Goal: Task Accomplishment & Management: Use online tool/utility

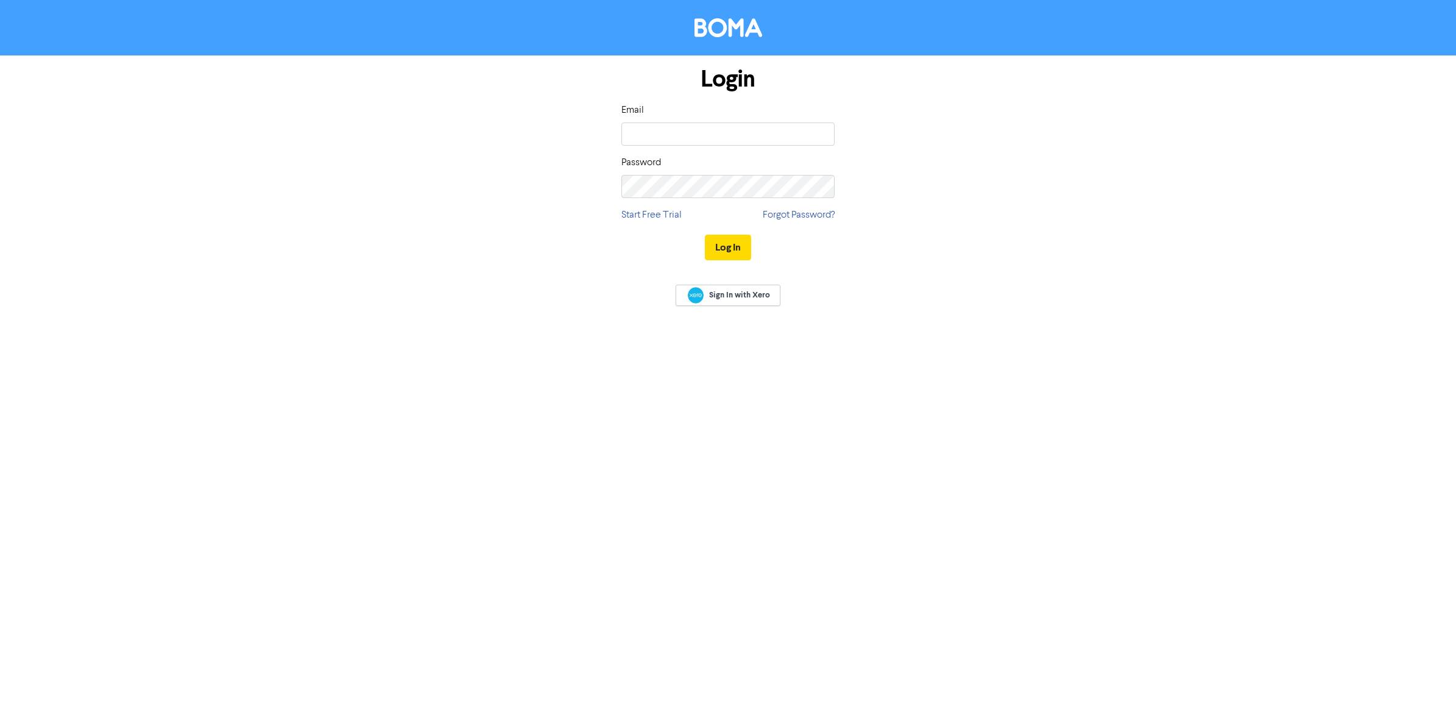
type input "[EMAIL_ADDRESS][DOMAIN_NAME]"
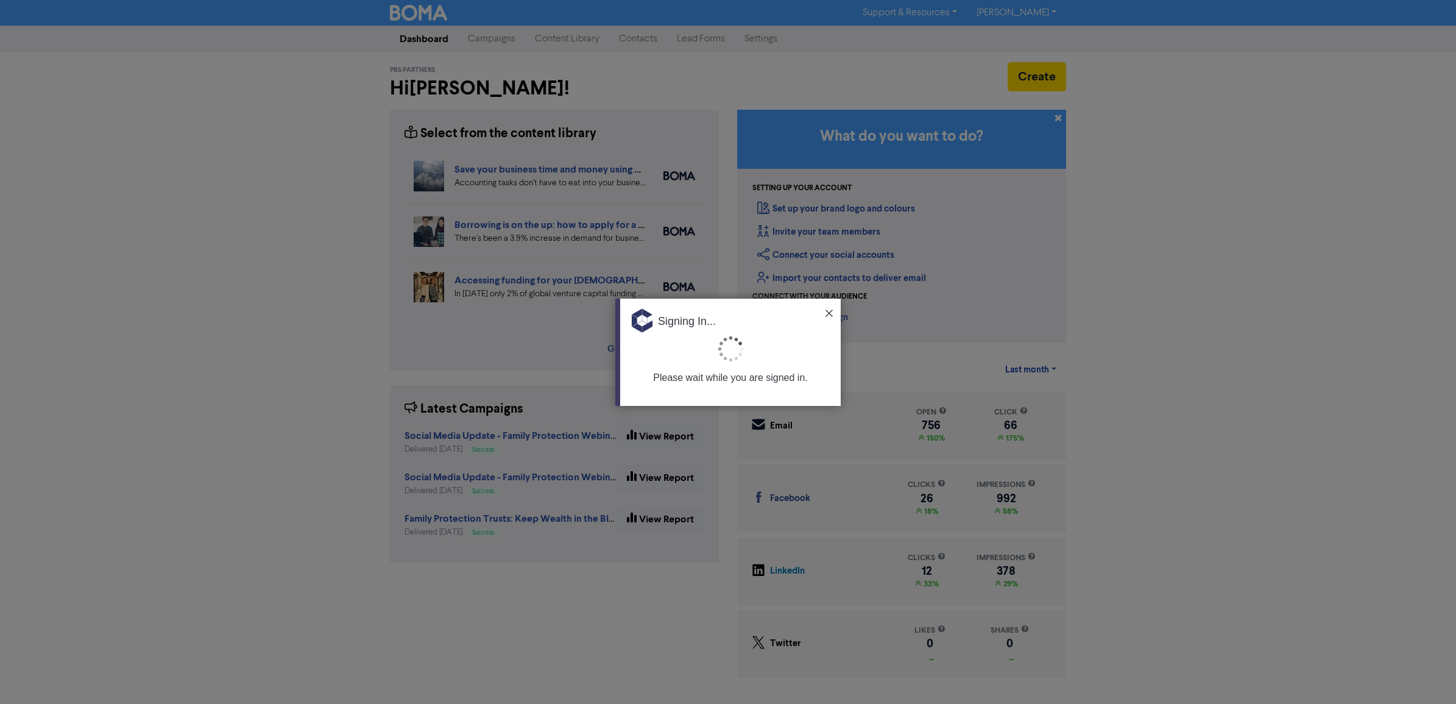
click at [829, 310] on img at bounding box center [829, 313] width 7 height 7
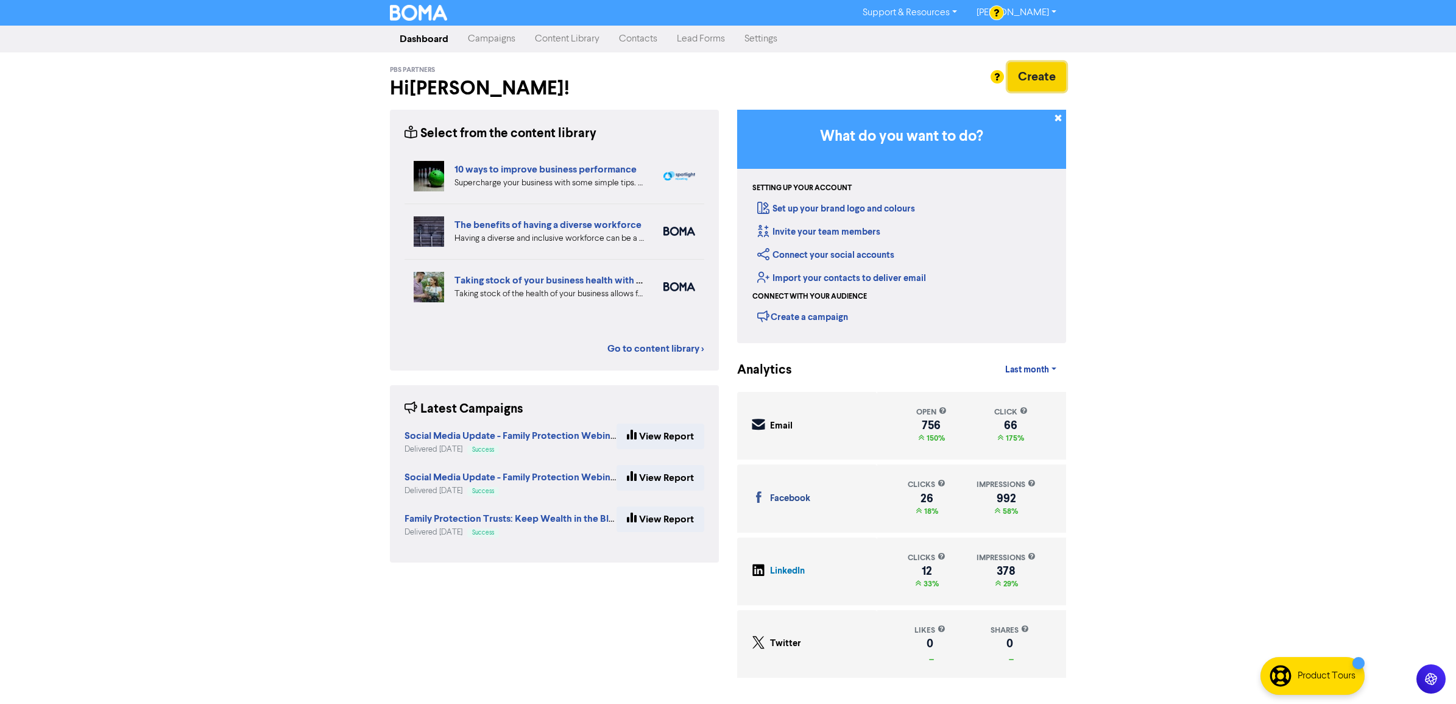
click at [1056, 71] on button "Create" at bounding box center [1037, 76] width 58 height 29
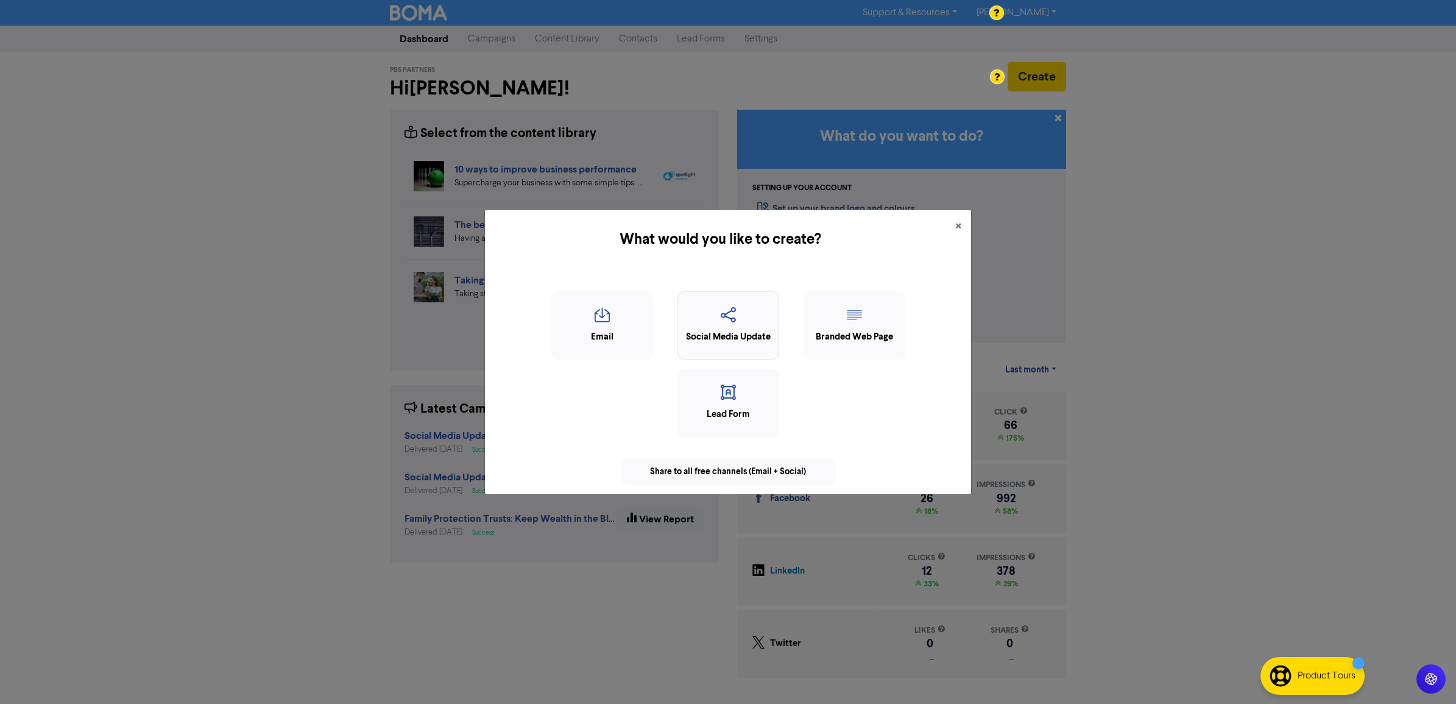
click at [705, 330] on div "Social Media Update" at bounding box center [728, 337] width 88 height 14
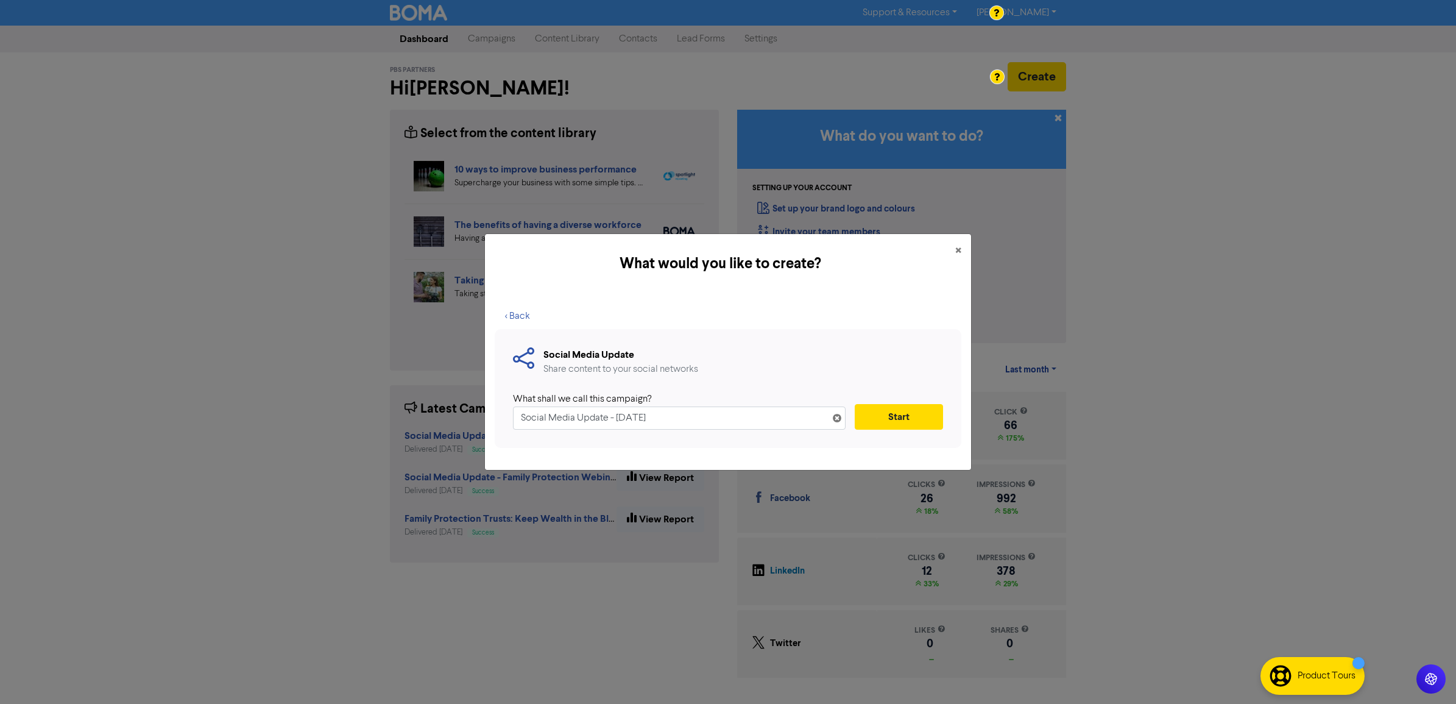
drag, startPoint x: 687, startPoint y: 422, endPoint x: 620, endPoint y: 418, distance: 67.7
click at [620, 418] on input "Social Media Update - [DATE]" at bounding box center [679, 417] width 333 height 23
type input "Social Media Update - World Mental Health Day"
click at [897, 412] on button "Start" at bounding box center [899, 417] width 88 height 26
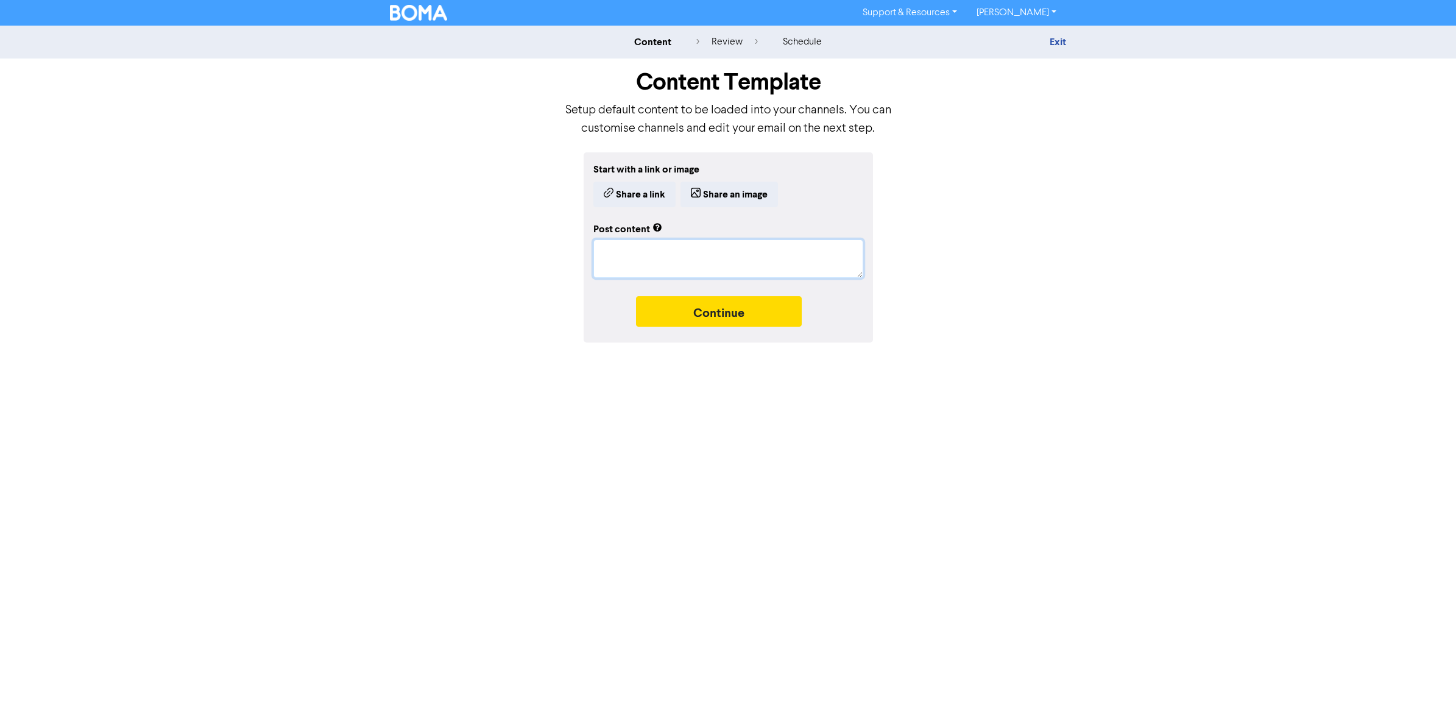
click at [654, 254] on textarea at bounding box center [728, 258] width 270 height 38
click at [675, 300] on button "Continue" at bounding box center [719, 311] width 166 height 30
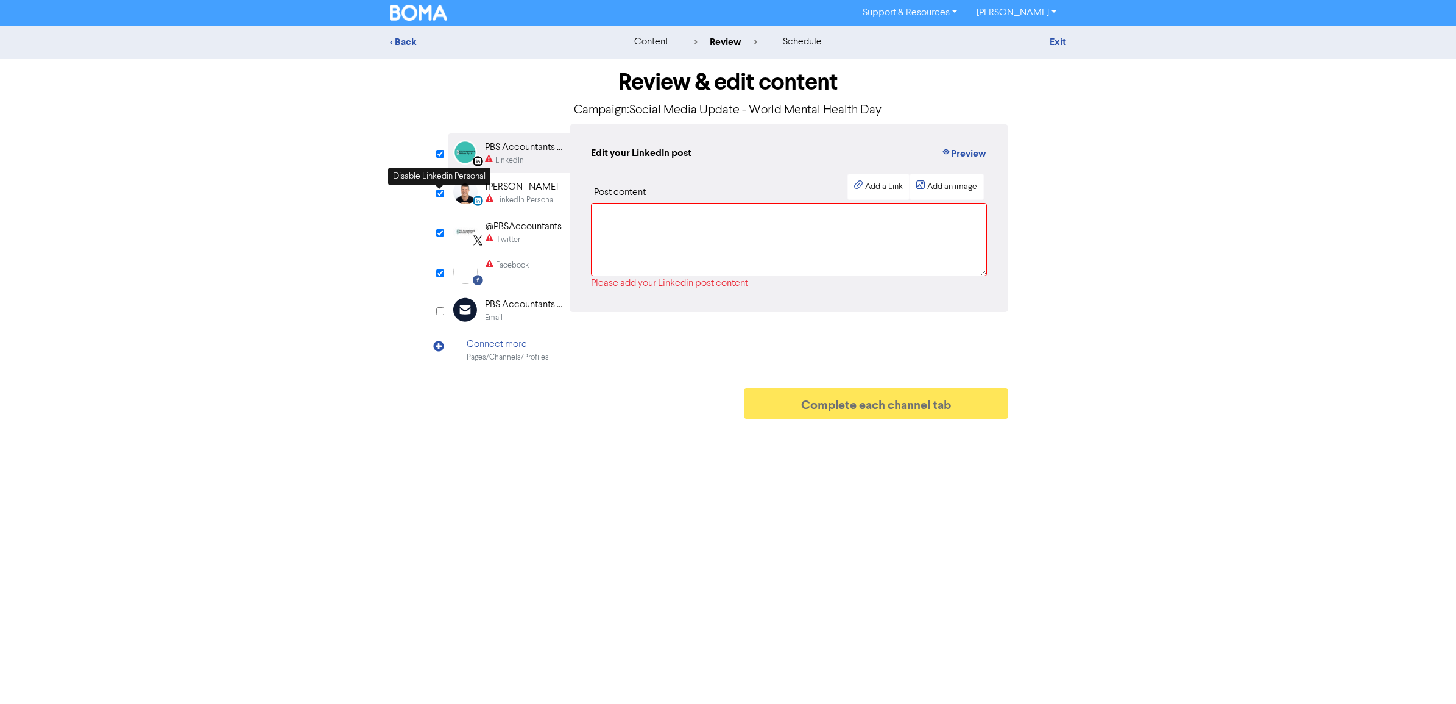
click at [439, 193] on input "checkbox" at bounding box center [440, 193] width 8 height 8
checkbox input "false"
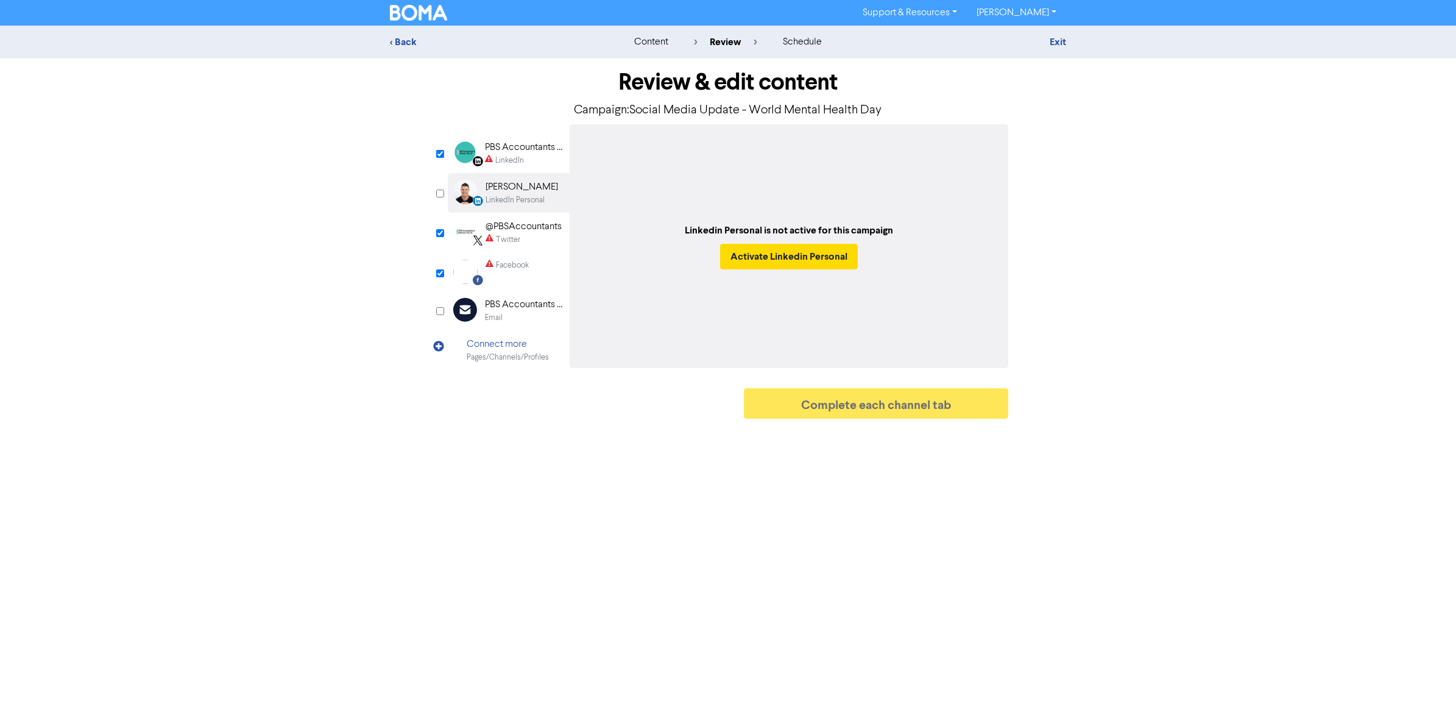
click at [510, 150] on div "PBS Accountants and Advisers Pty Ltd" at bounding box center [524, 147] width 78 height 15
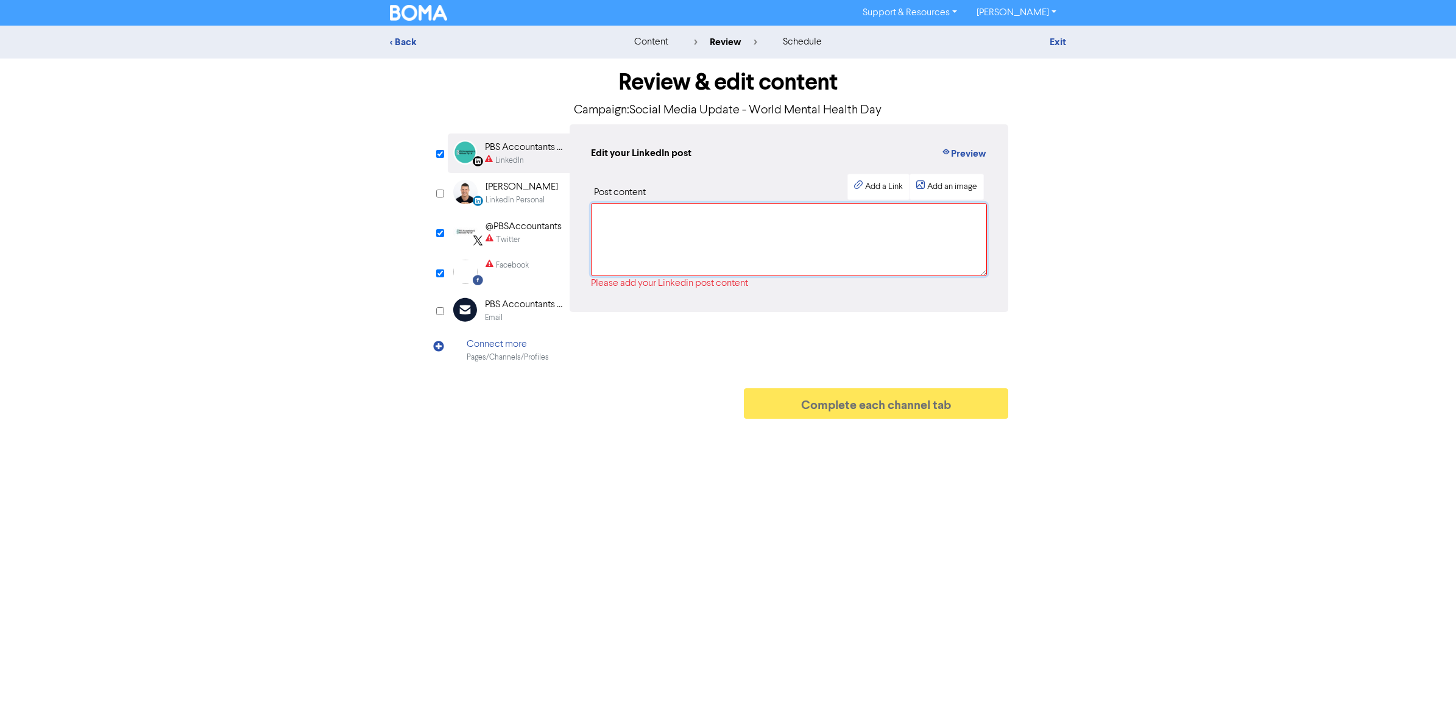
click at [648, 246] on textarea at bounding box center [789, 239] width 396 height 73
paste textarea "🧠💚 World Mental Health Day | [DATE] 💚🧠 Mental health is health — and it’s time …"
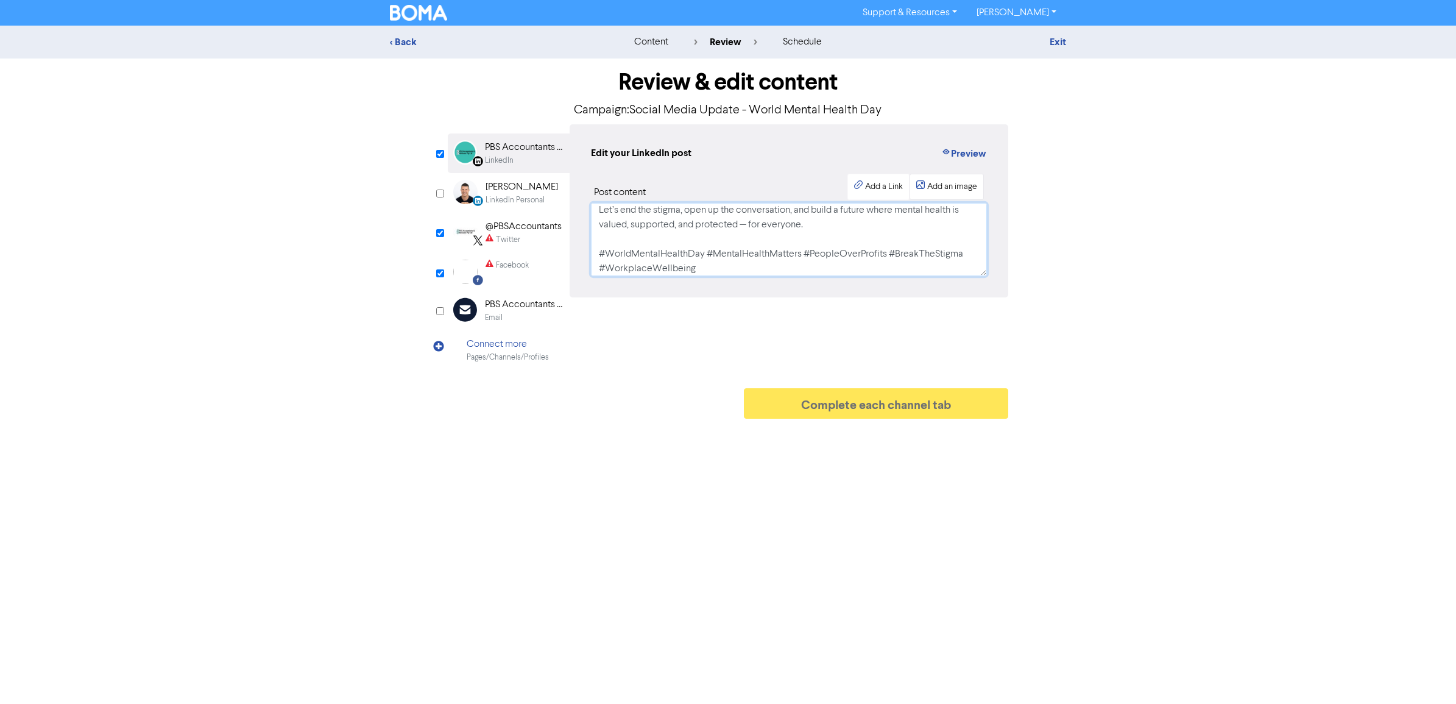
type textarea "🧠💚 World Mental Health Day | [DATE] 💚🧠 Mental health is health — and it’s time …"
click at [943, 183] on div "Add an image" at bounding box center [952, 186] width 50 height 13
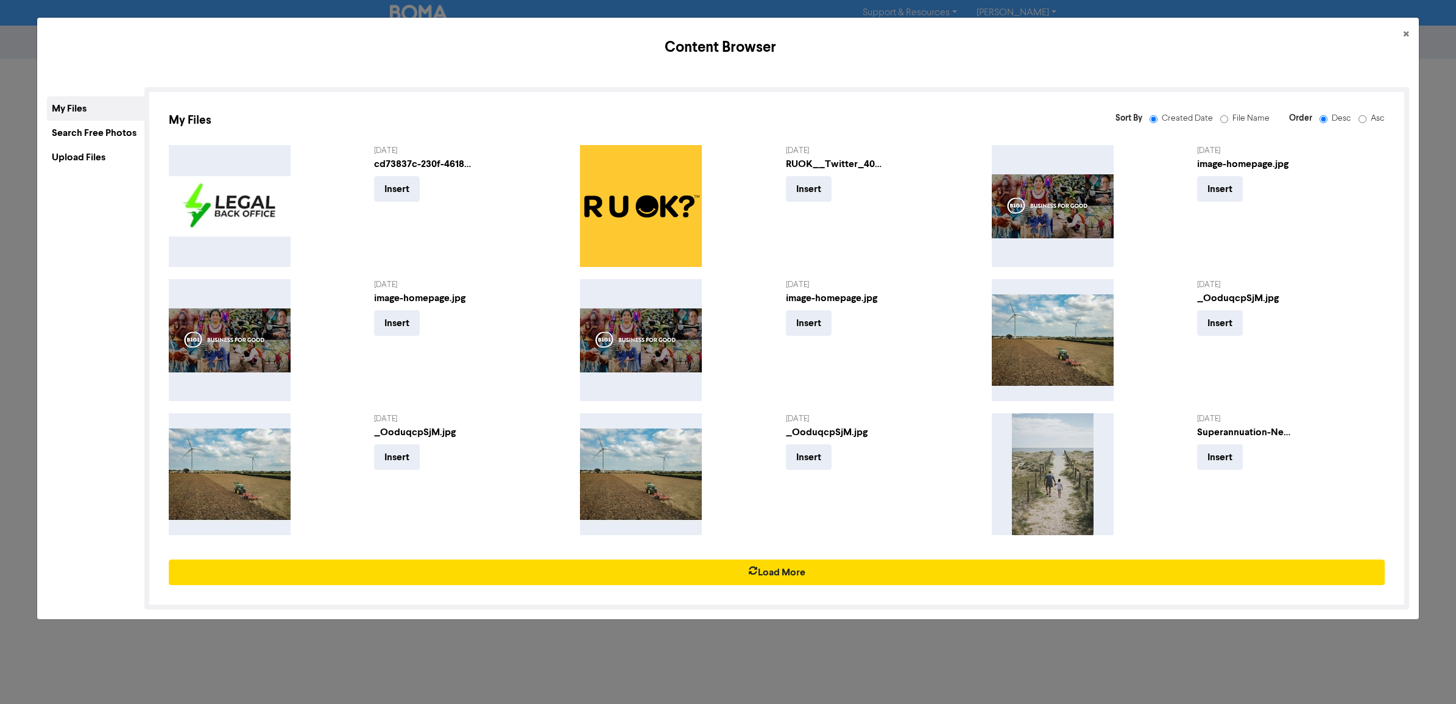
click at [78, 127] on div "Search Free Photos" at bounding box center [95, 133] width 97 height 24
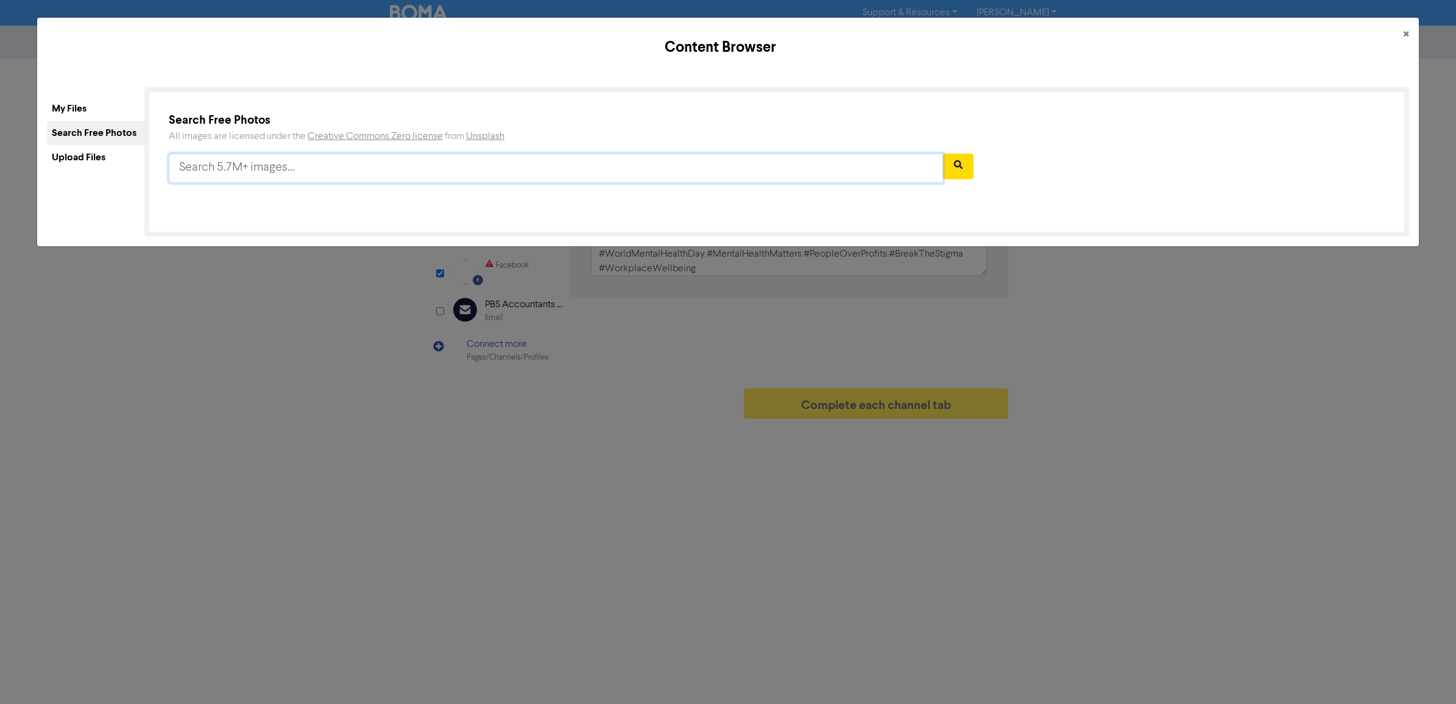
click at [243, 172] on input "text" at bounding box center [556, 168] width 774 height 29
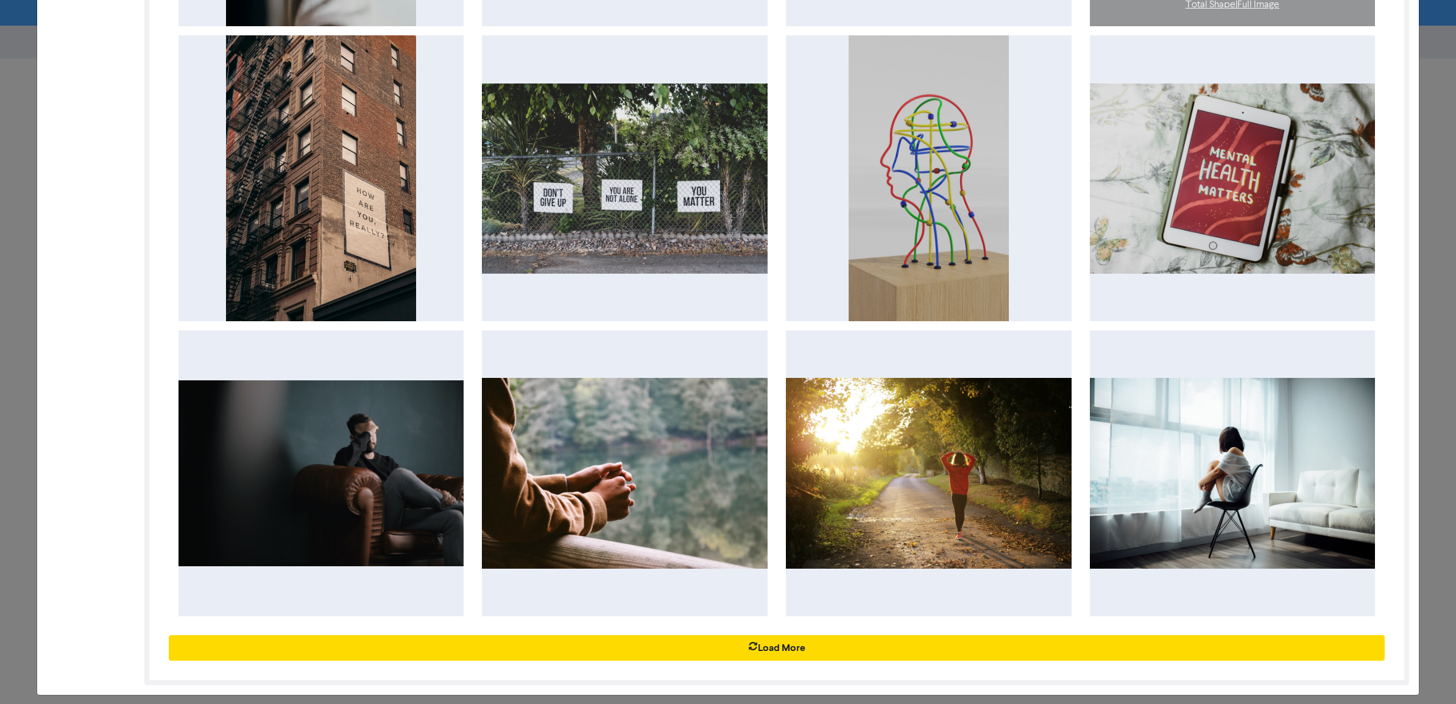
scroll to position [0, 0]
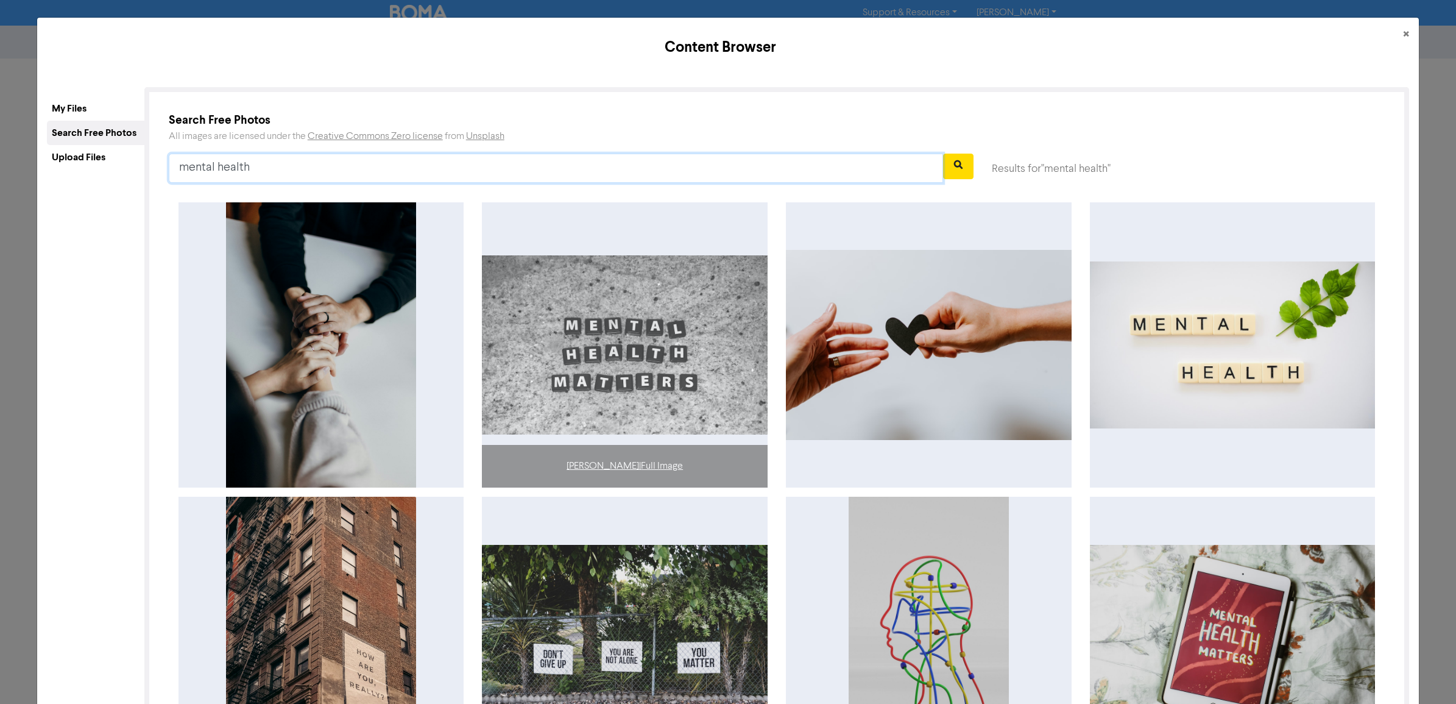
type input "mental health"
click at [595, 335] on img at bounding box center [625, 344] width 286 height 179
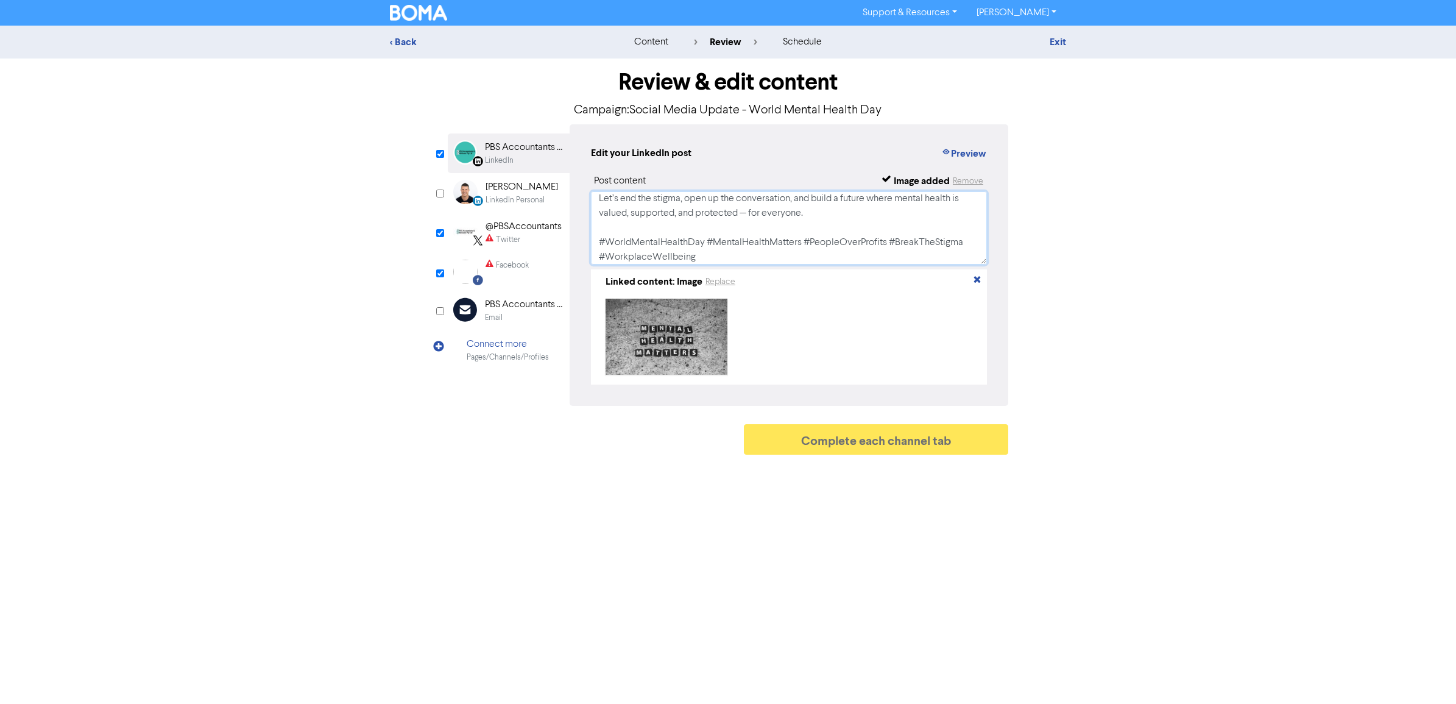
click at [673, 227] on textarea "🧠💚 World Mental Health Day | [DATE] 💚🧠 Mental health is health — and it’s time …" at bounding box center [789, 227] width 396 height 73
click at [503, 269] on div "Facebook" at bounding box center [512, 266] width 33 height 12
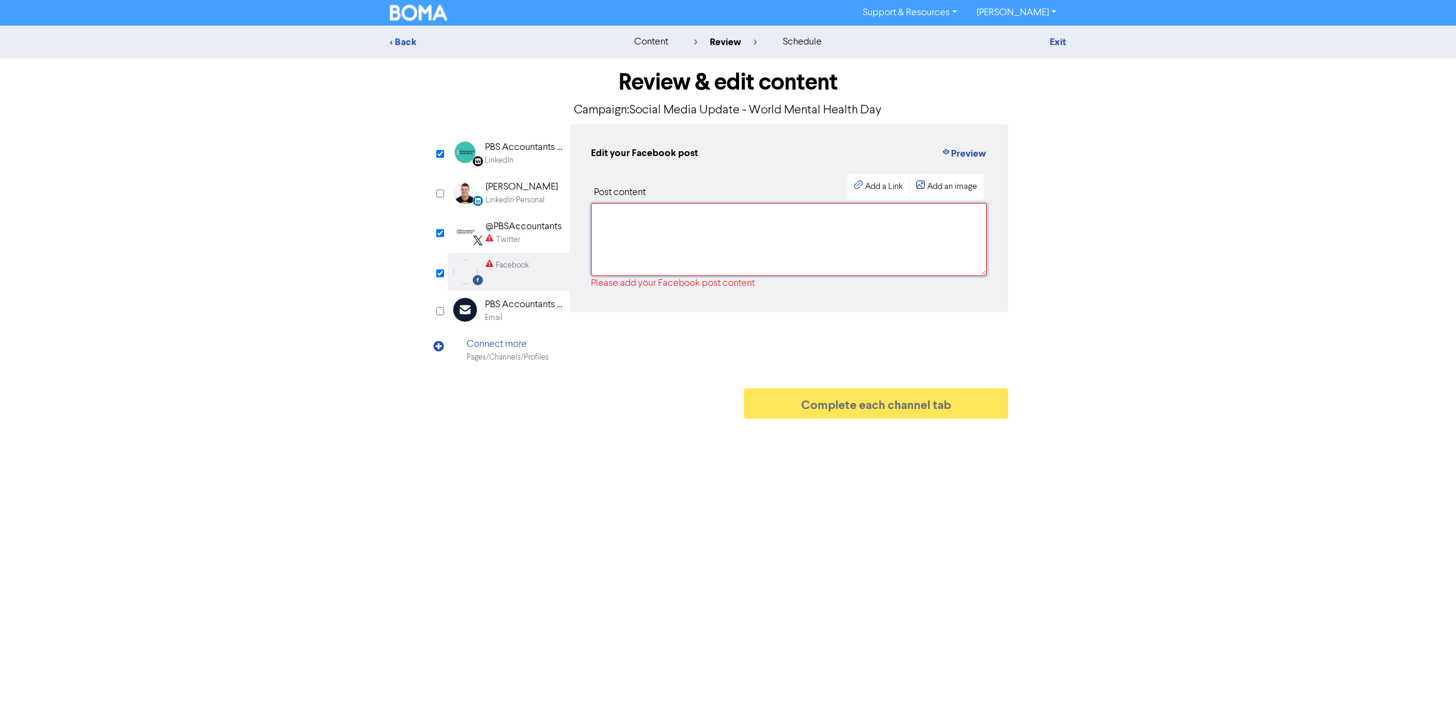
click at [642, 229] on textarea at bounding box center [789, 239] width 396 height 73
paste textarea "🧠💚 World Mental Health Day | [DATE] 💚🧠 Mental health is health — and it’s time …"
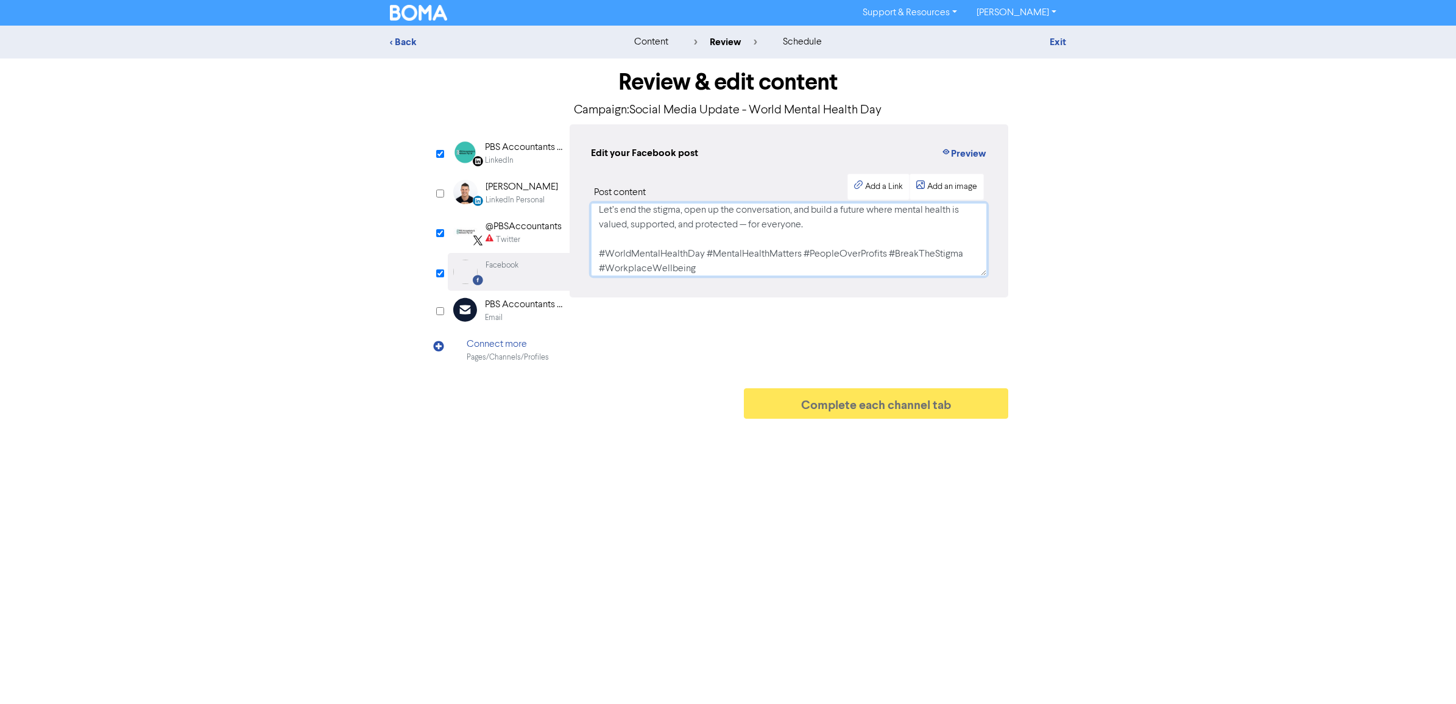
type textarea "🧠💚 World Mental Health Day | [DATE] 💚🧠 Mental health is health — and it’s time …"
click at [498, 155] on div "LinkedIn" at bounding box center [499, 161] width 29 height 12
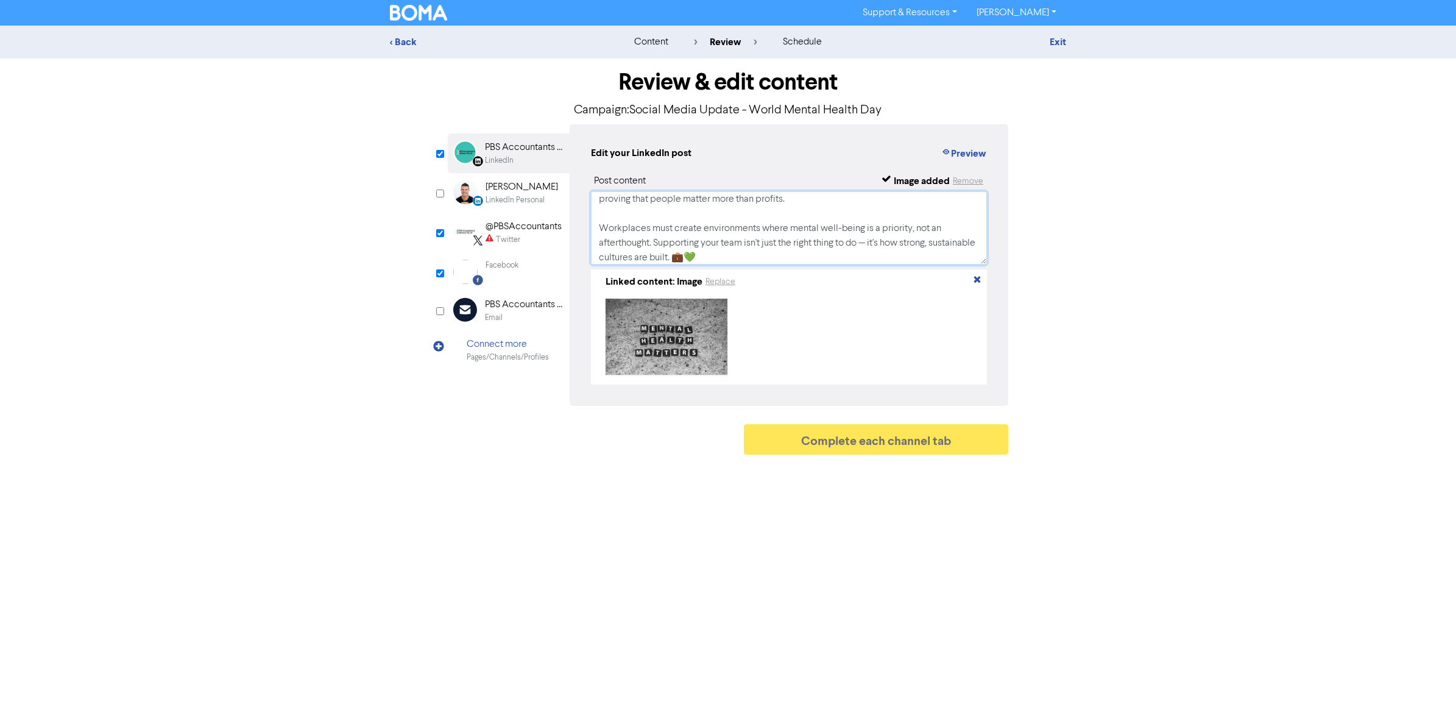
scroll to position [0, 0]
click at [751, 249] on textarea "🧠💚 World Mental Health Day | [DATE] 💚🧠 Mental health is health — and it’s time …" at bounding box center [789, 227] width 396 height 73
click at [823, 197] on textarea "🧠💚 World Mental Health Day | [DATE] 💚🧠 Mental health is health — and it’s time …" at bounding box center [789, 227] width 396 height 73
paste textarea "just as important as physical health — and [DATE] is a powerful reminder that w…"
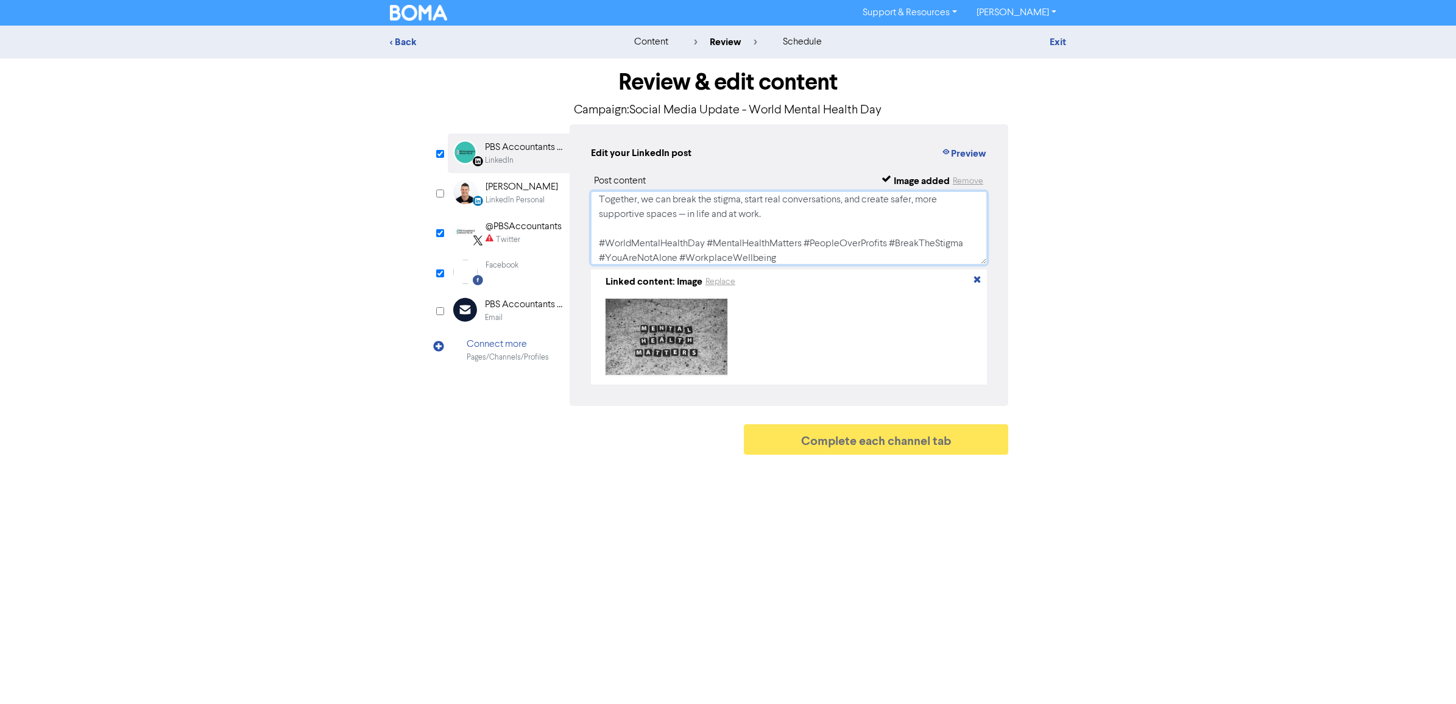
type textarea "🧠💚 World Mental Health Day | [DATE] 💚🧠 Mental health is just as important as ph…"
click at [537, 234] on div "Twitter" at bounding box center [524, 240] width 76 height 12
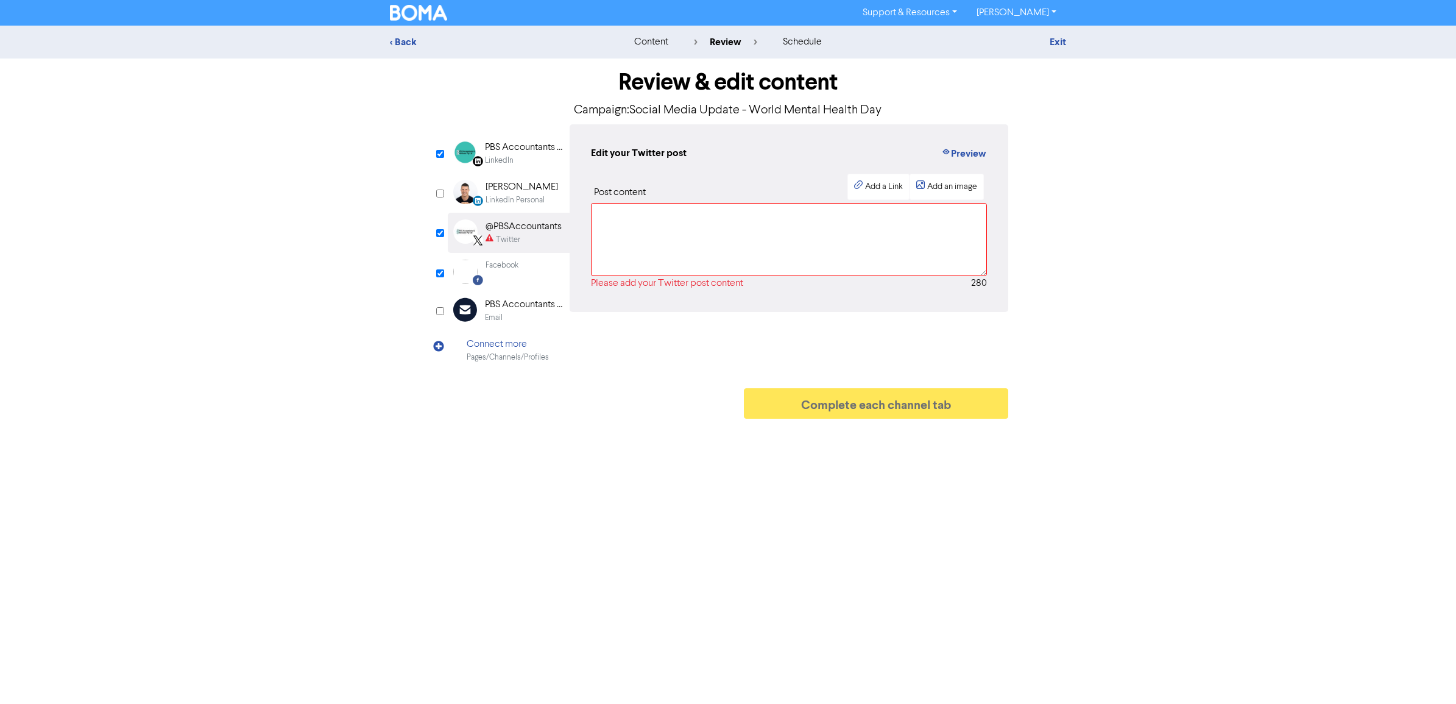
click at [521, 299] on div "PBS Accountants & Advisers Pty Ltd" at bounding box center [524, 304] width 78 height 15
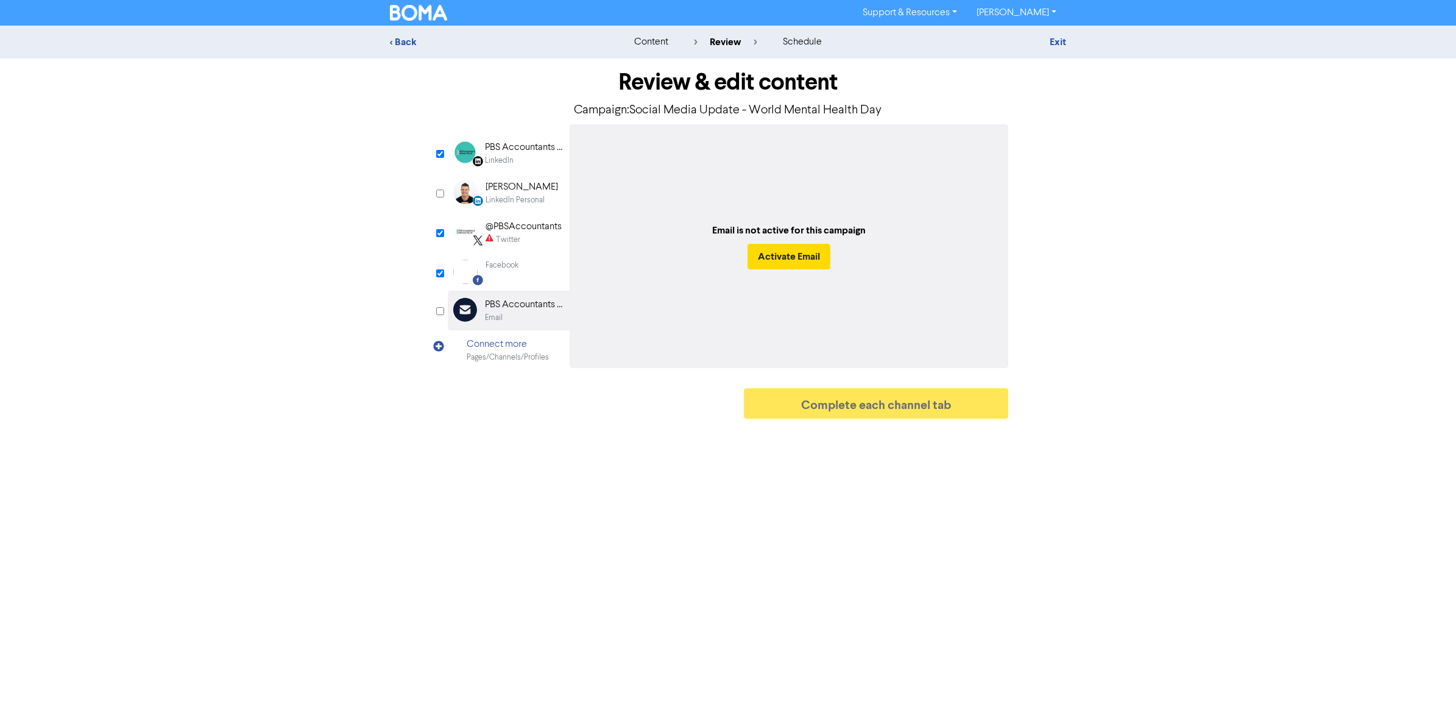
click at [524, 277] on div "Facebook Created with Sketch. Facebook" at bounding box center [509, 272] width 122 height 38
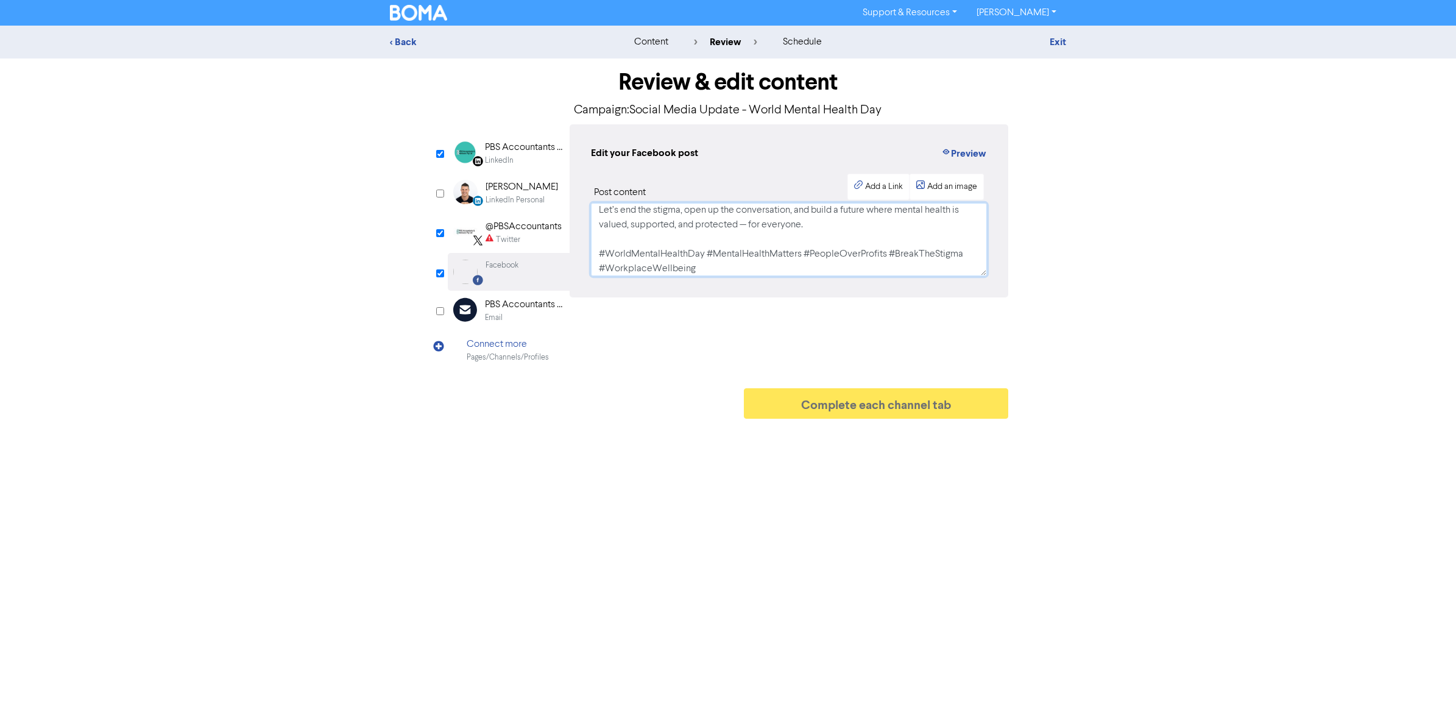
click at [628, 221] on textarea "🧠💚 World Mental Health Day | [DATE] 💚🧠 Mental health is health — and it’s time …" at bounding box center [789, 239] width 396 height 73
paste textarea "just as important as physical health — and [DATE] is a powerful reminder that w…"
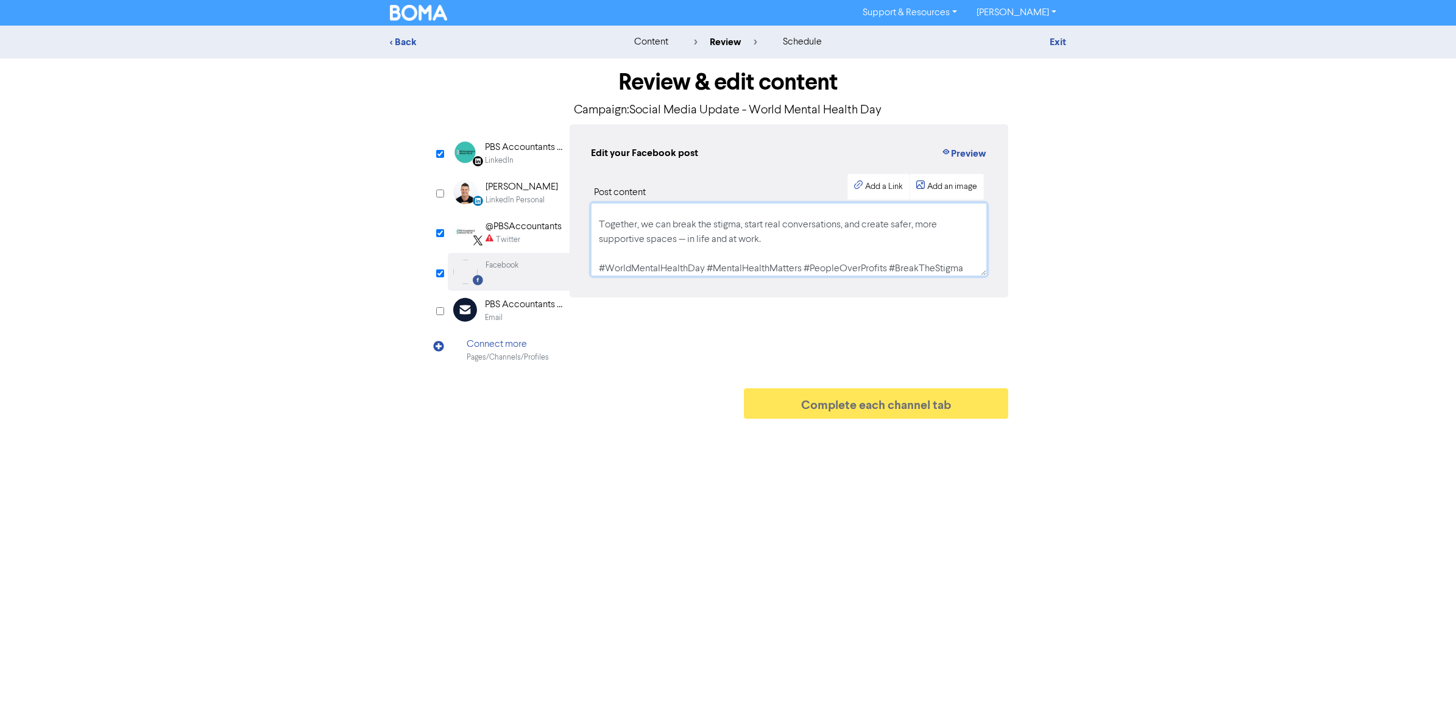
scroll to position [194, 0]
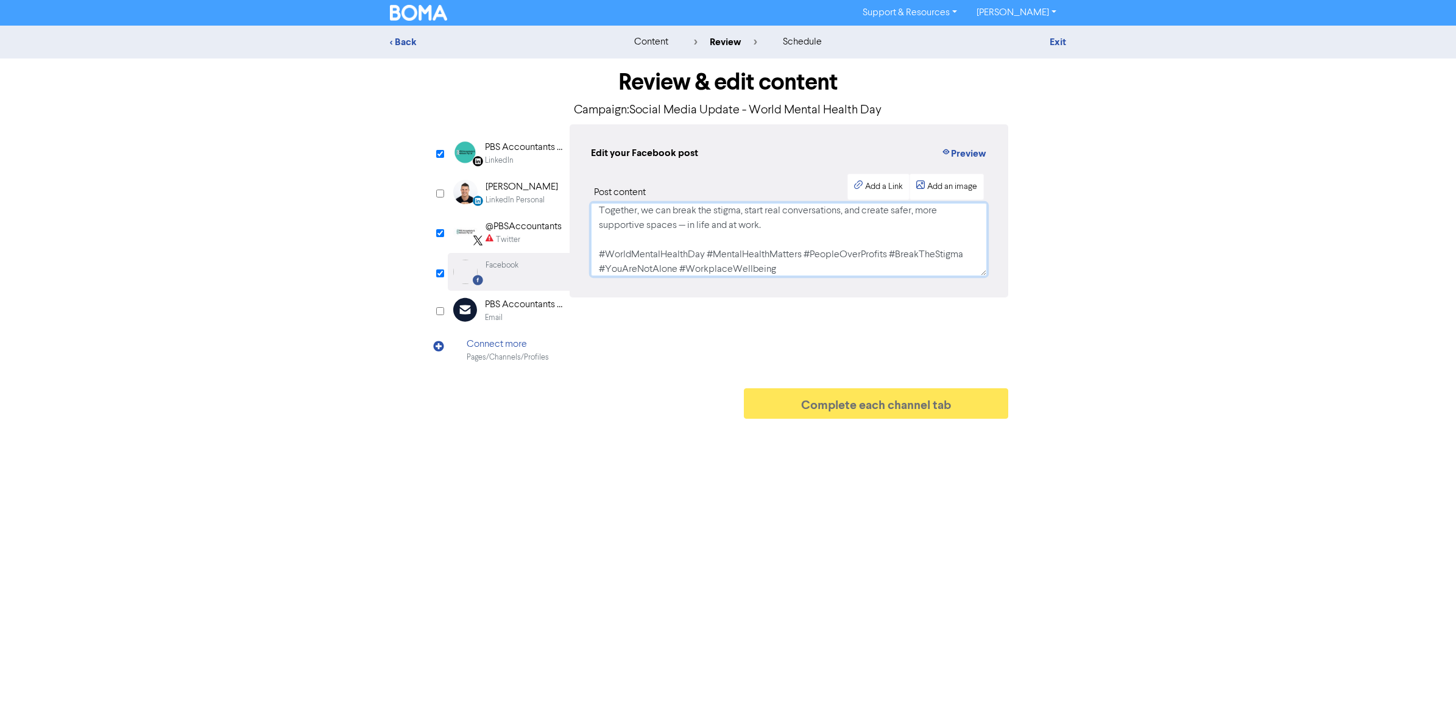
type textarea "🧠💚 World Mental Health Day | [DATE] 💚🧠 Mental health is just as important as ph…"
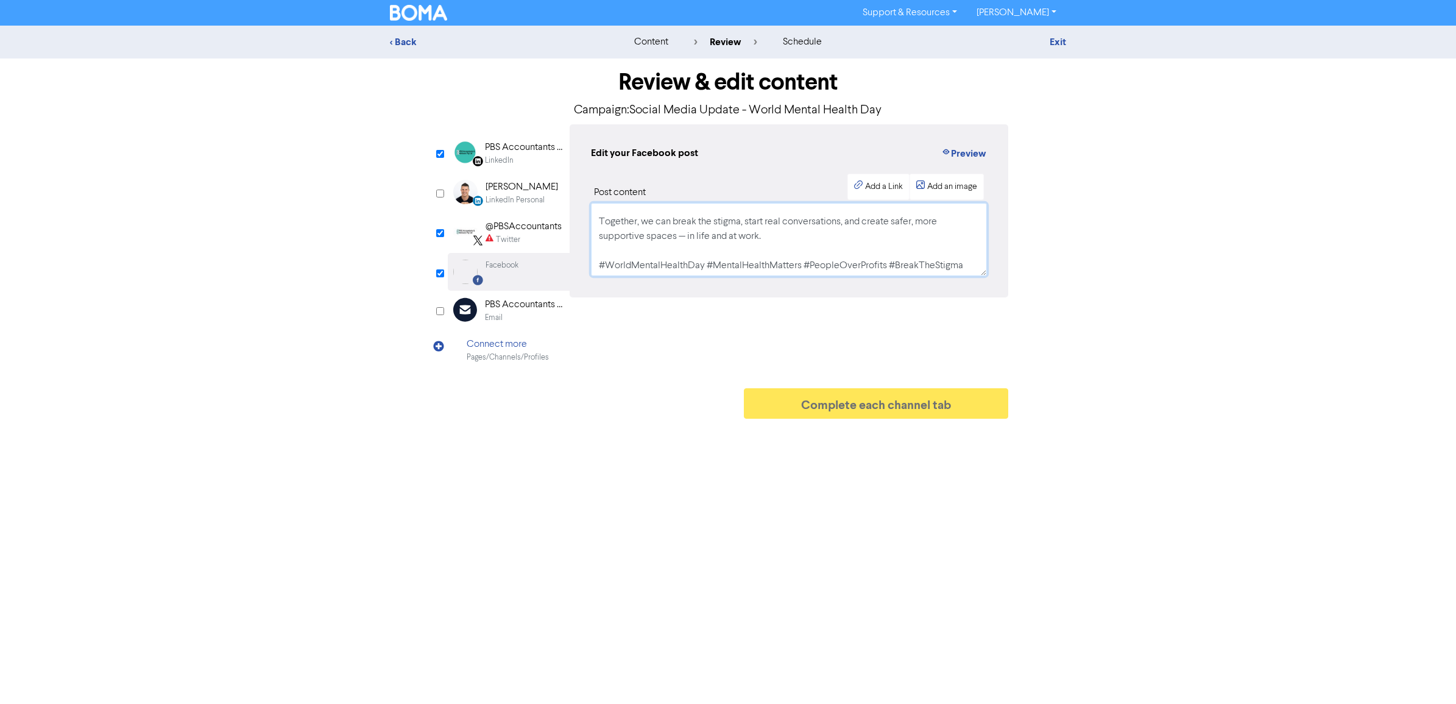
scroll to position [199, 0]
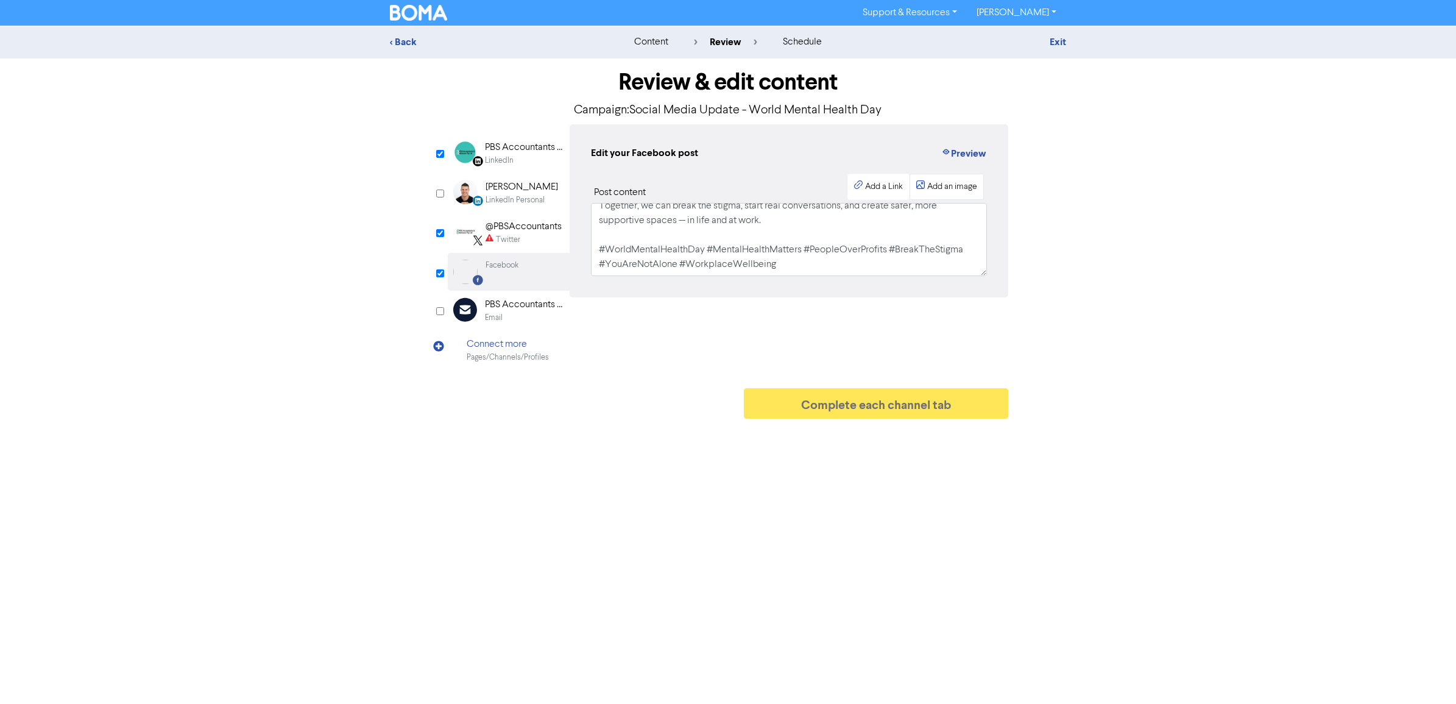
click at [958, 190] on div "Add an image" at bounding box center [952, 186] width 50 height 13
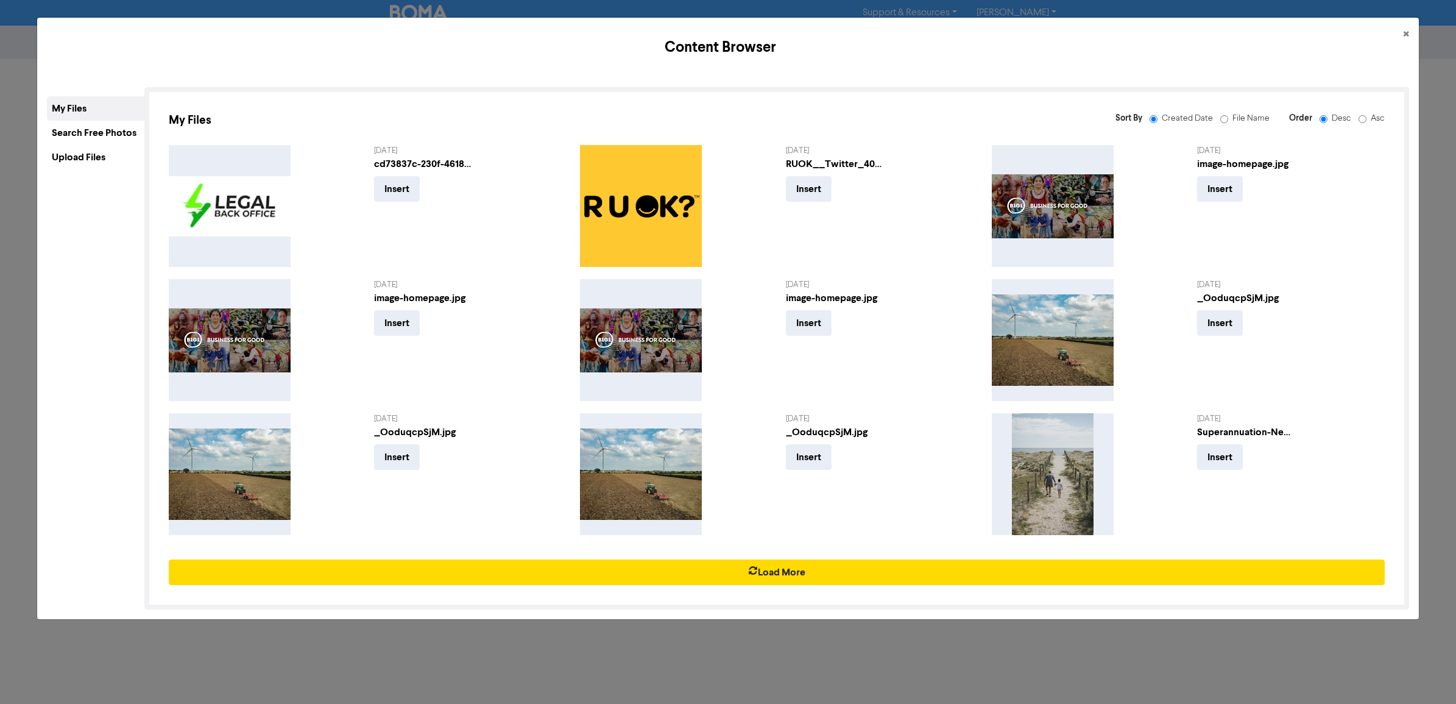
click at [68, 137] on div "Search Free Photos" at bounding box center [95, 133] width 97 height 24
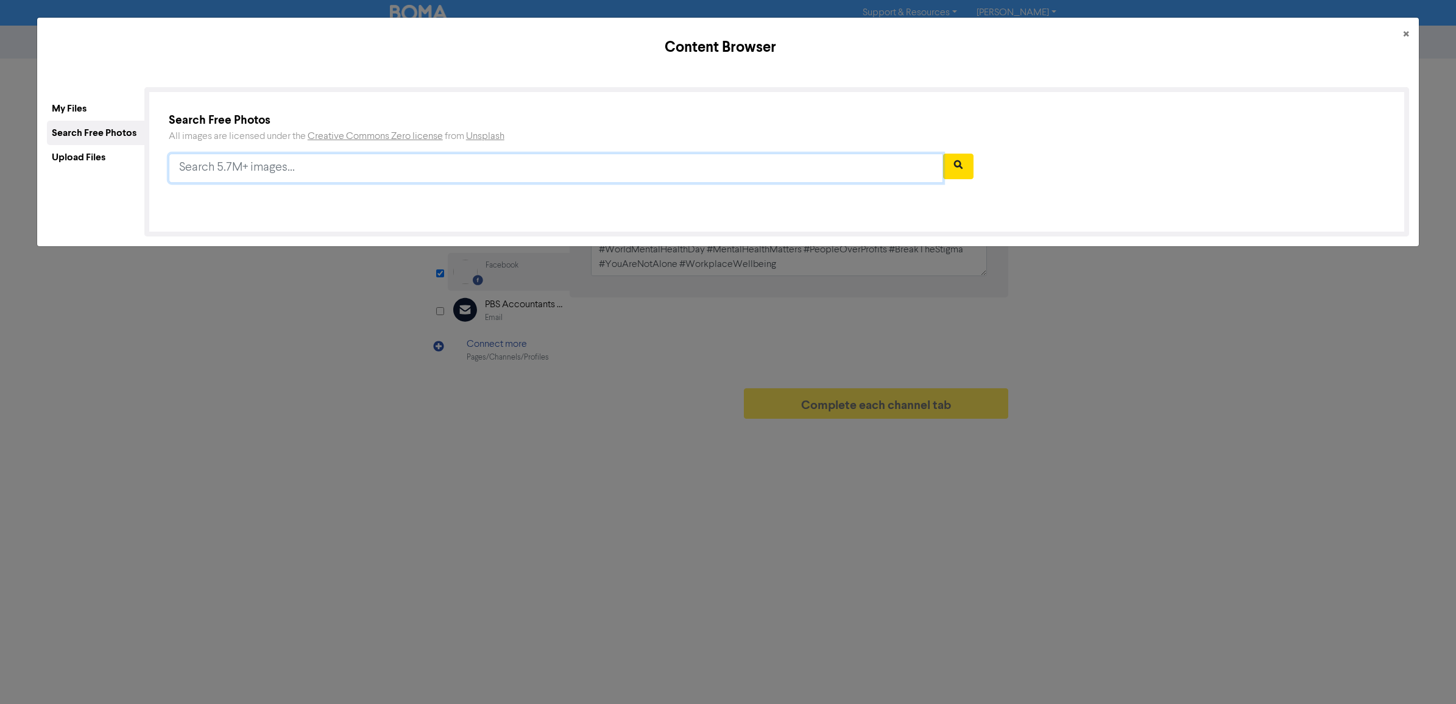
click at [360, 161] on input "text" at bounding box center [556, 168] width 774 height 29
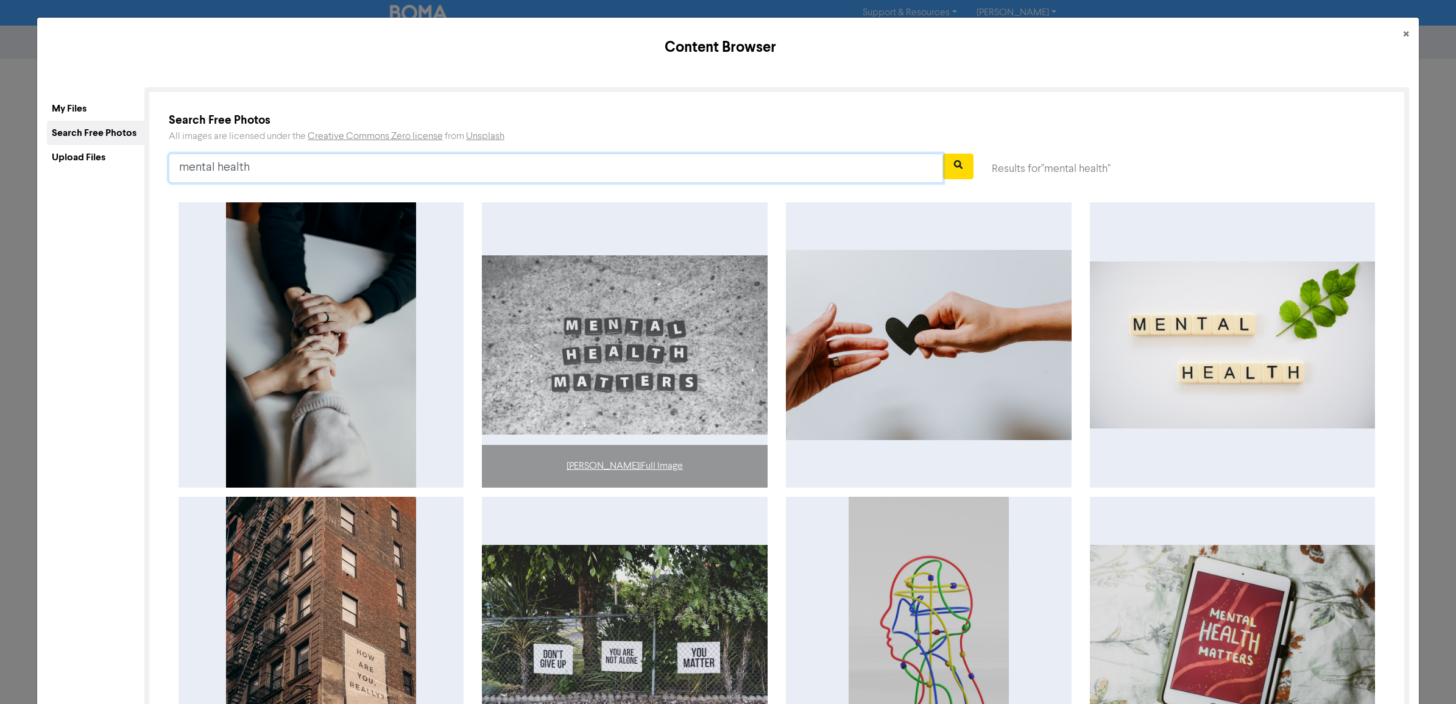
type input "mental health"
click at [585, 323] on img at bounding box center [625, 344] width 286 height 179
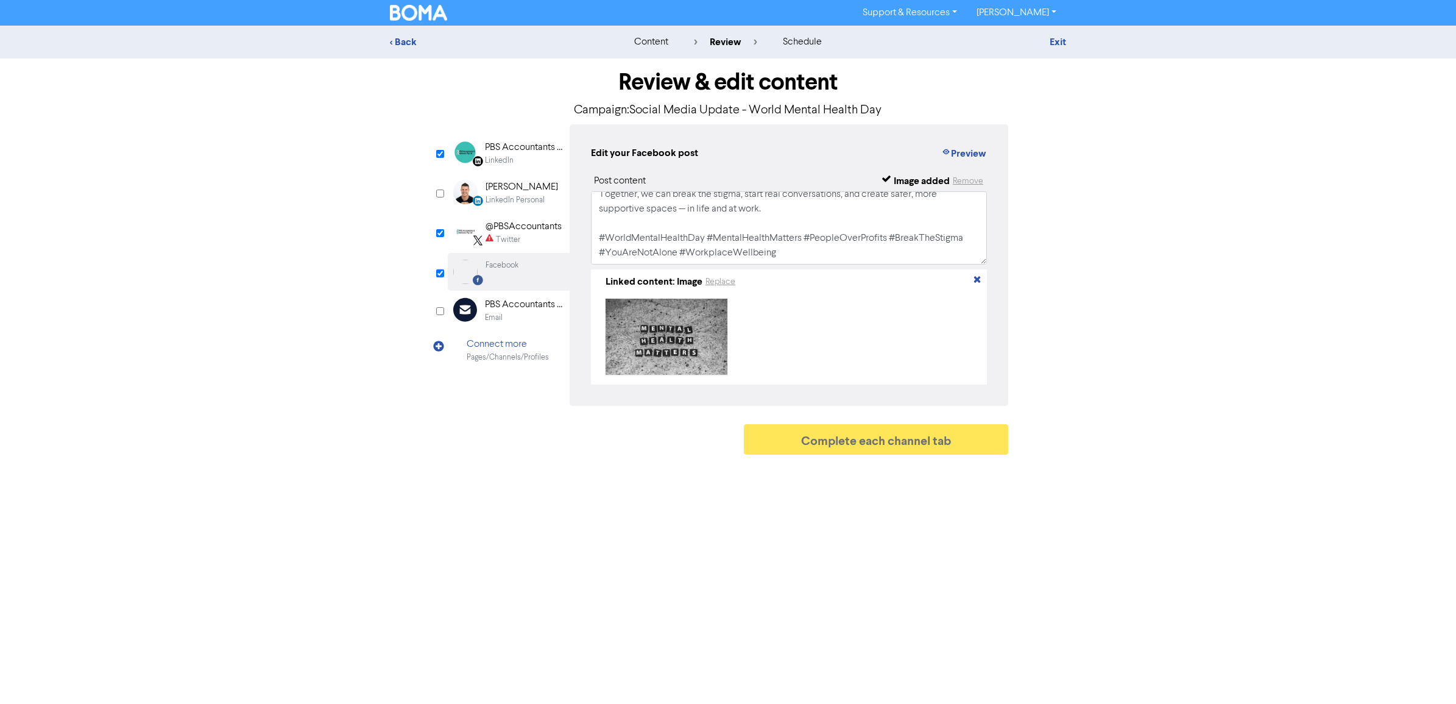
click at [521, 239] on div "Twitter" at bounding box center [524, 240] width 76 height 12
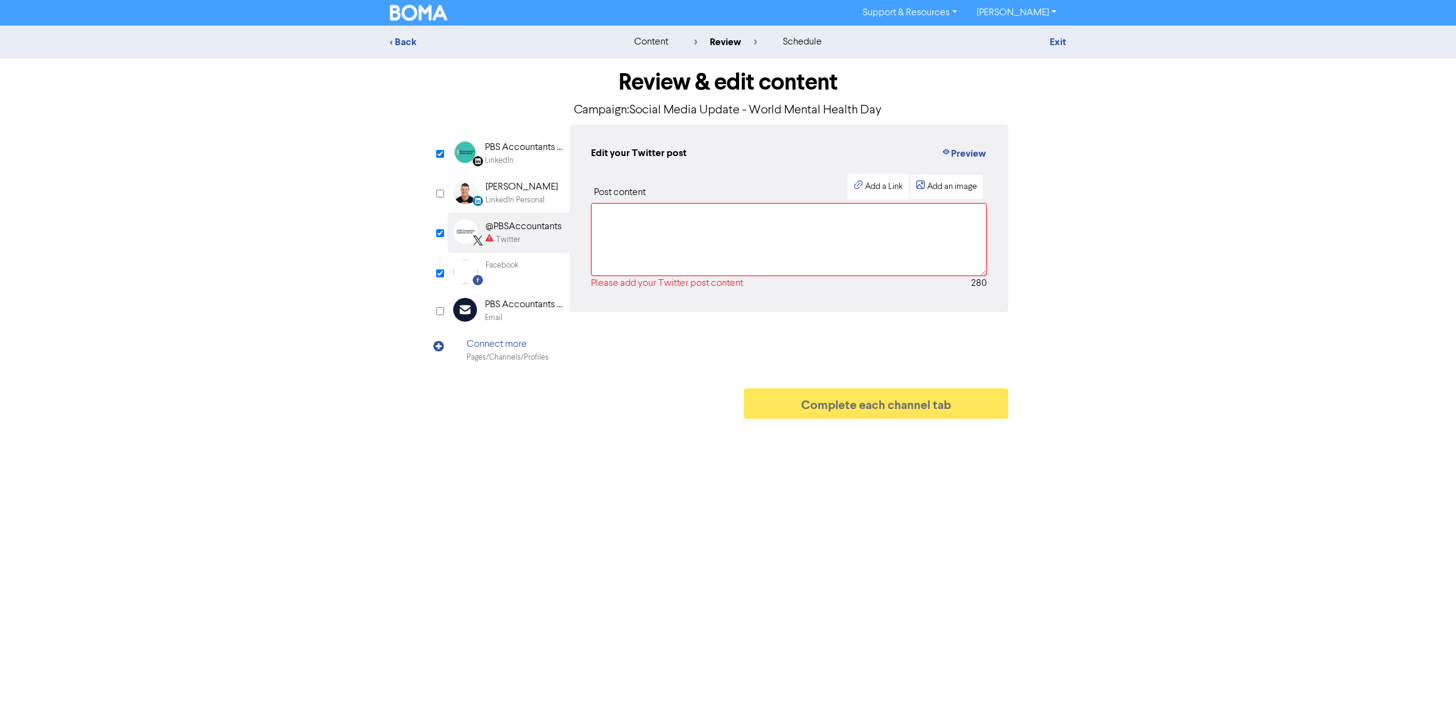
click at [935, 186] on div "Add an image" at bounding box center [952, 186] width 50 height 13
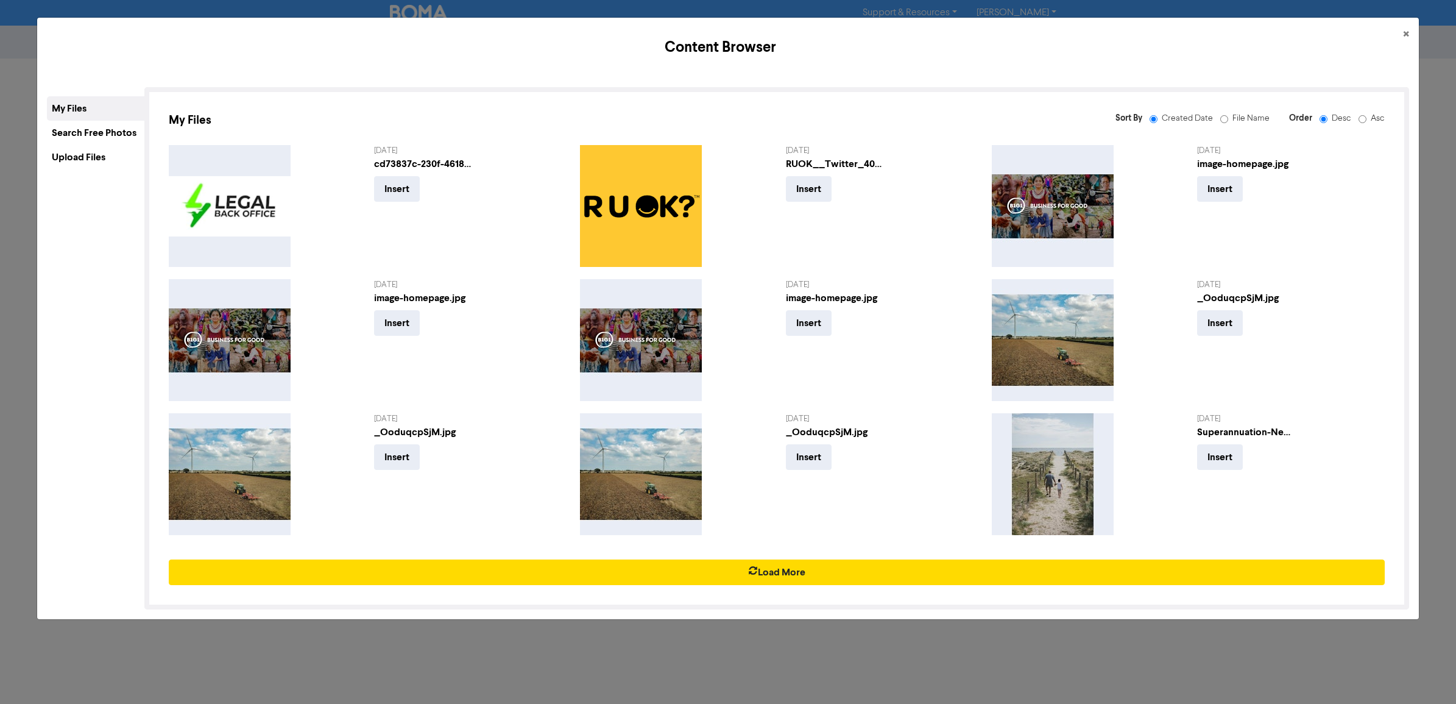
click at [113, 133] on div "Search Free Photos" at bounding box center [95, 133] width 97 height 24
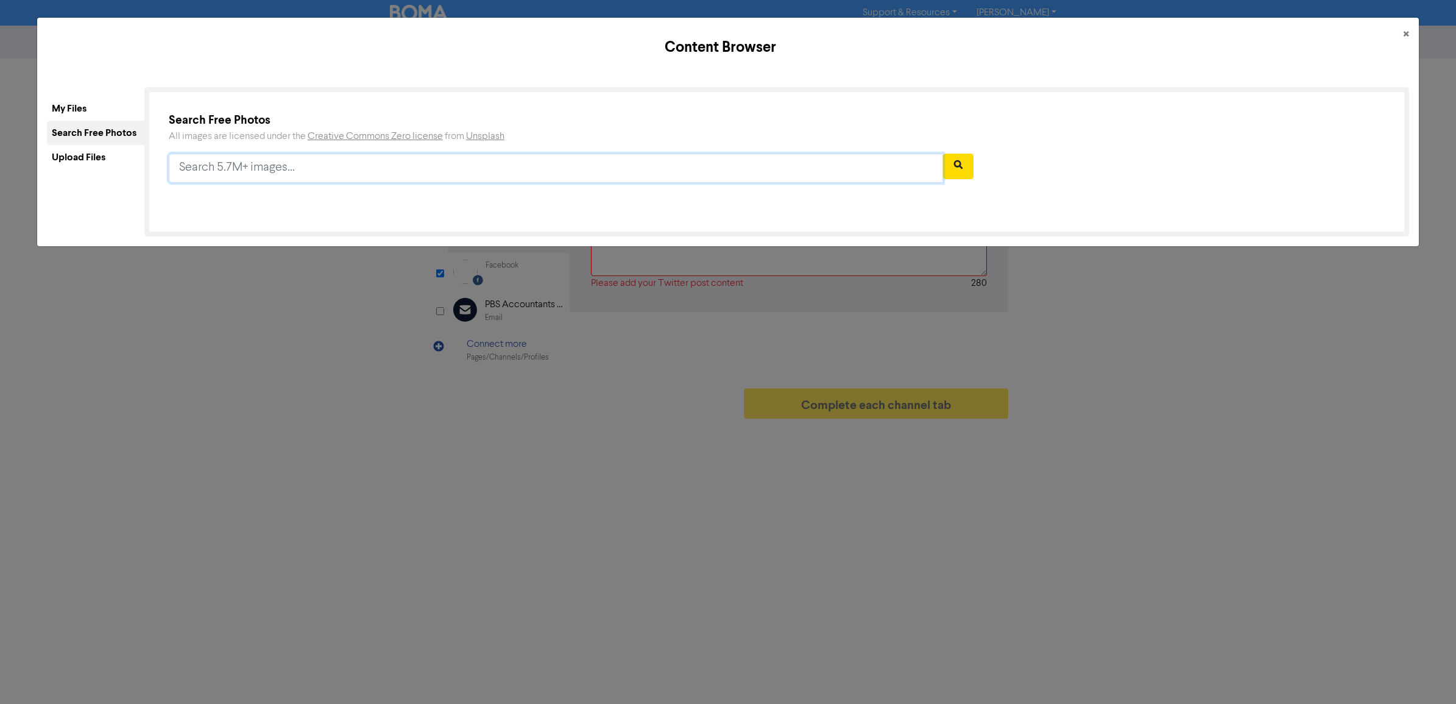
click at [305, 163] on input "text" at bounding box center [556, 168] width 774 height 29
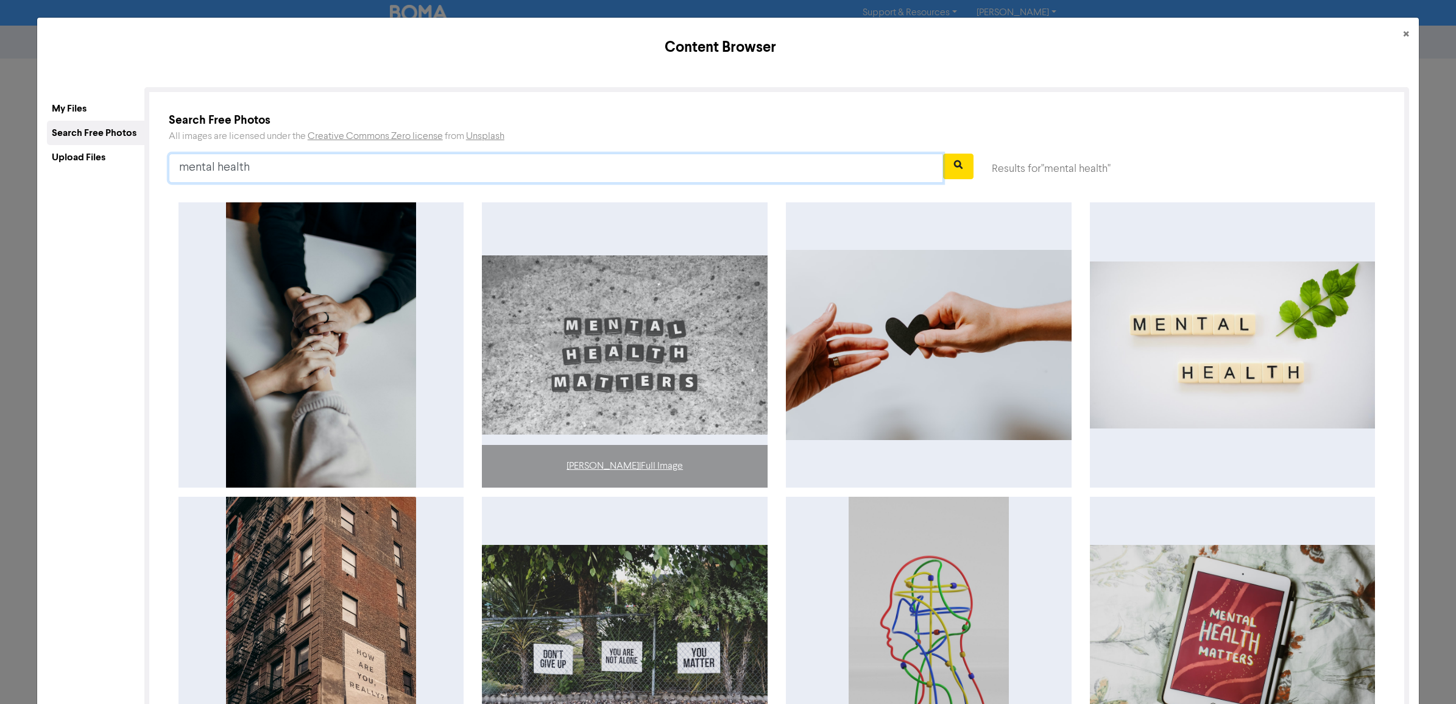
type input "mental health"
click at [637, 363] on img at bounding box center [625, 344] width 286 height 179
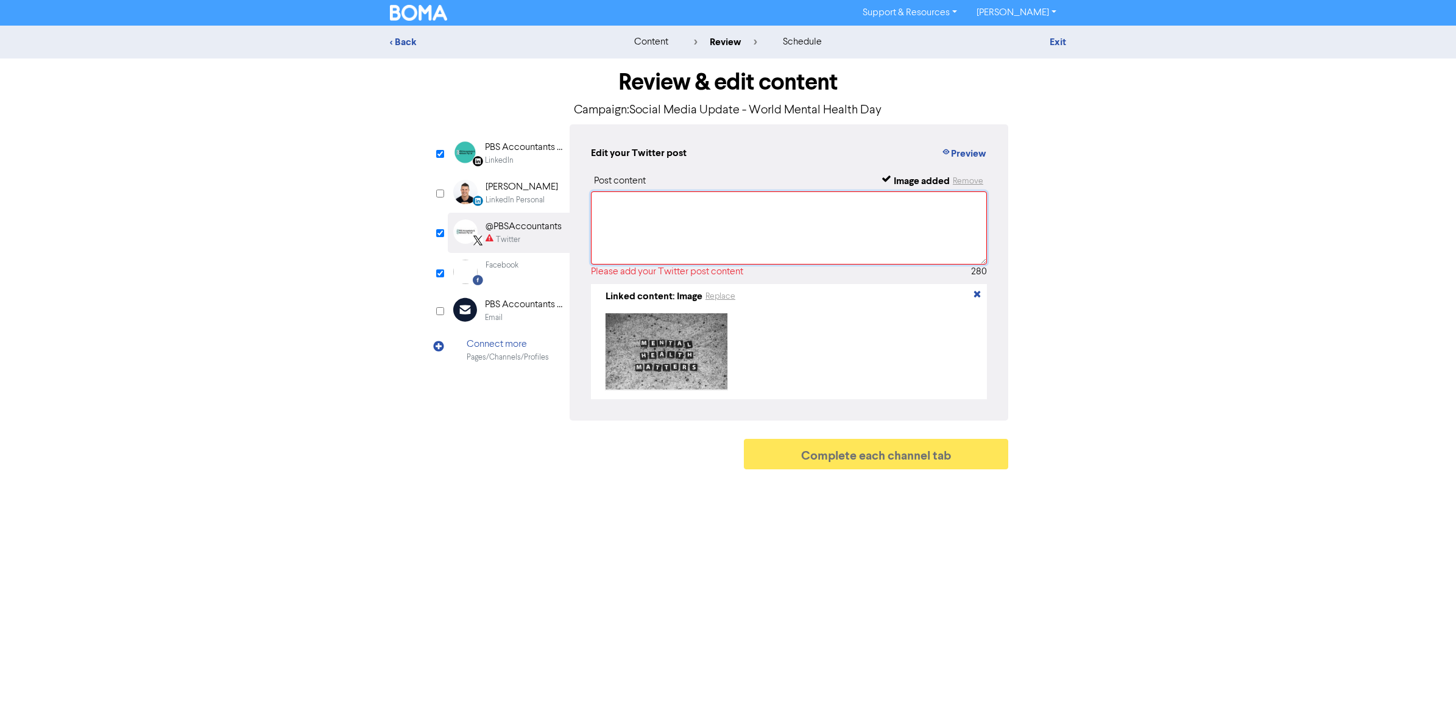
click at [690, 201] on textarea at bounding box center [789, 227] width 396 height 73
paste textarea "🧠 [DATE] is #WorldMentalHealthDay. Mental health is health — and it matters eve…"
click at [780, 242] on textarea "🧠 [DATE] is #WorldMentalHealthDay. Mental health is health — and it matters eve…" at bounding box center [789, 227] width 396 height 73
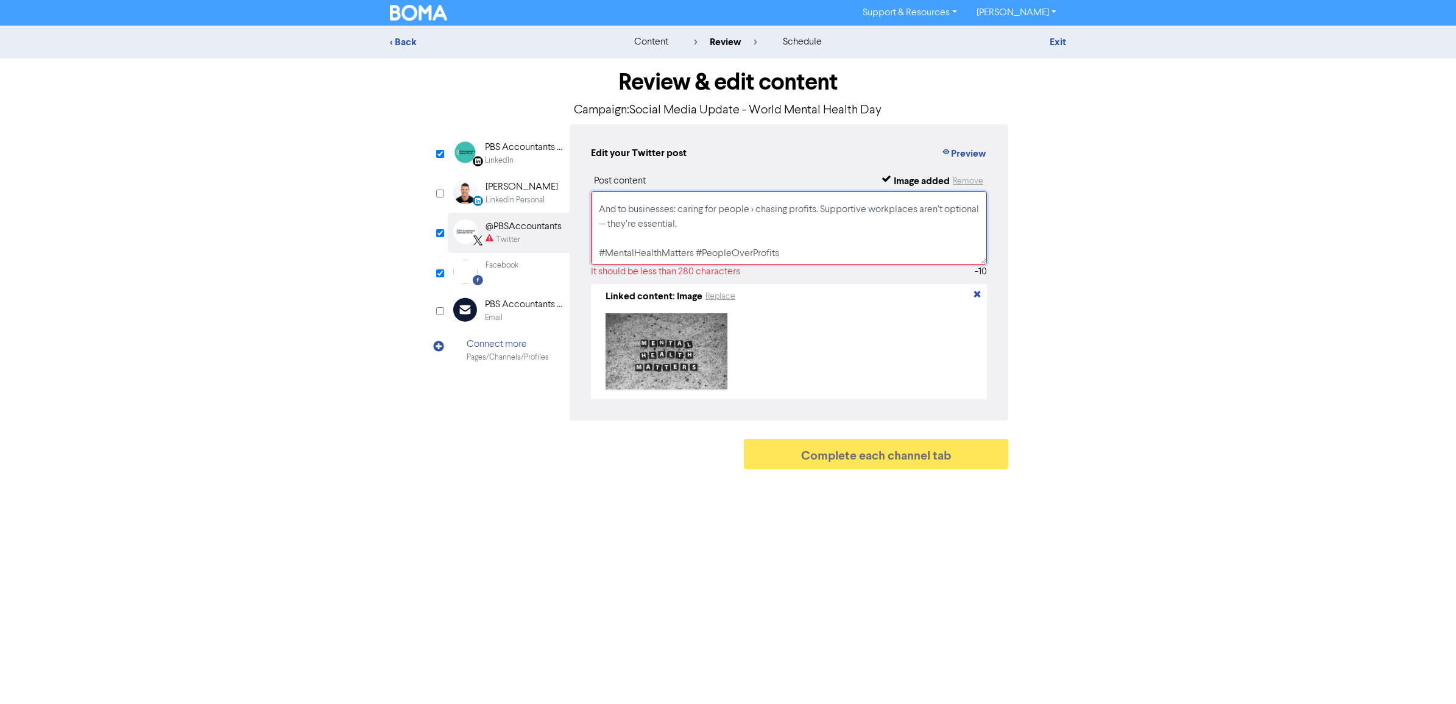
drag, startPoint x: 814, startPoint y: 247, endPoint x: 607, endPoint y: 244, distance: 207.2
click at [607, 244] on textarea "🧠 [DATE] is #WorldMentalHealthDay. Mental health is health — and it matters eve…" at bounding box center [789, 227] width 396 height 73
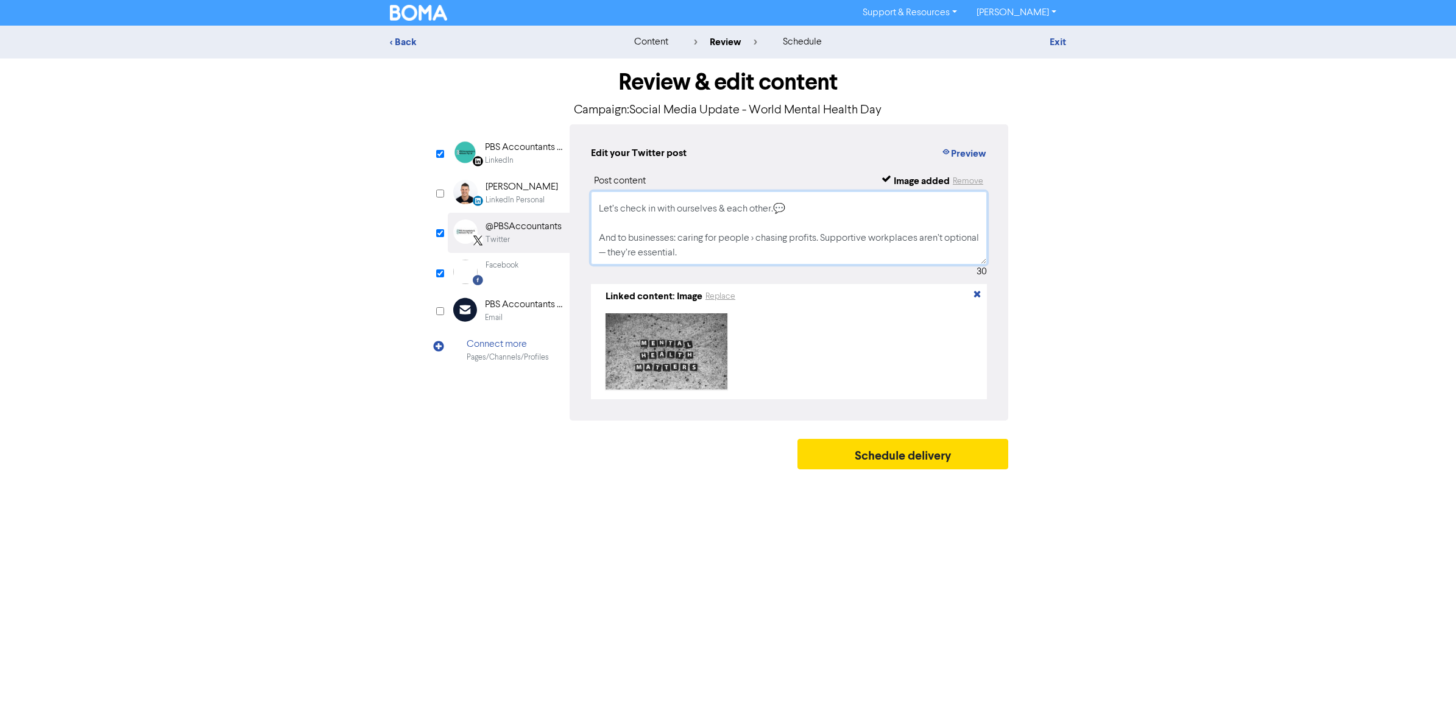
scroll to position [52, 0]
type textarea "🧠 [DATE] is #WorldMentalHealthDay. Mental health is health — and it matters eve…"
click at [514, 155] on div "LinkedIn" at bounding box center [524, 161] width 78 height 12
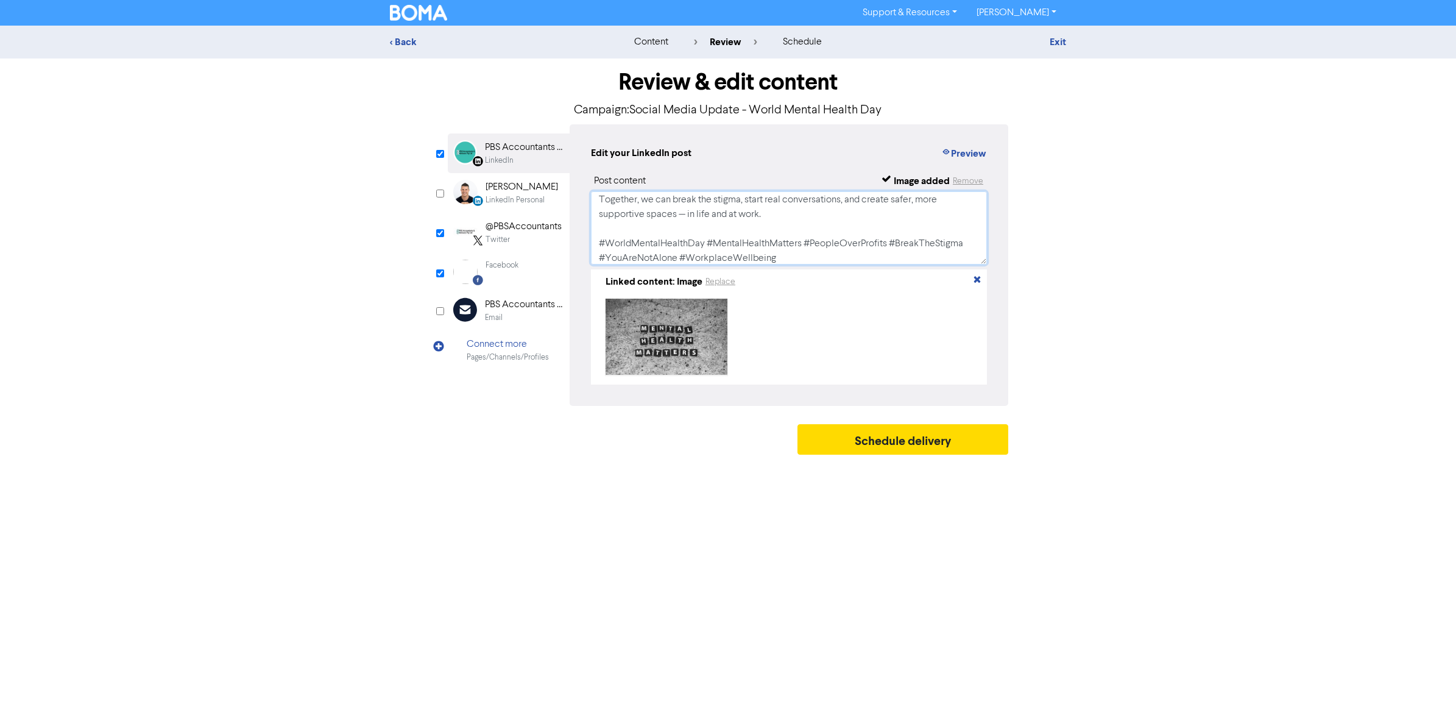
click at [787, 209] on textarea "🧠💚 World Mental Health Day | [DATE] 💚🧠 Mental health is just as important as ph…" at bounding box center [789, 227] width 396 height 73
click at [729, 241] on textarea "🧠💚 World Mental Health Day | [DATE] 💚🧠 Mental health is just as important as ph…" at bounding box center [789, 227] width 396 height 73
type textarea "🧠💚 World Mental Health Day | [DATE] 💚🧠 Mental health is just as important as ph…"
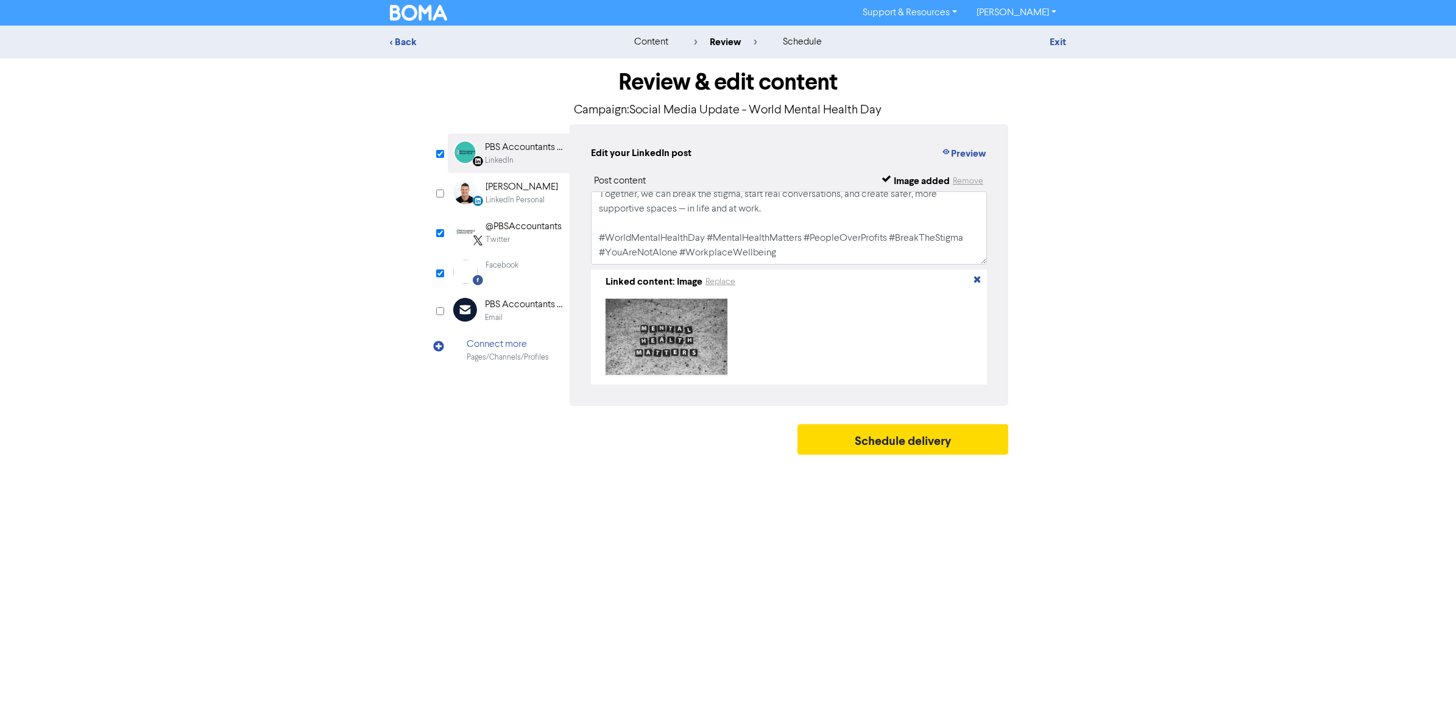
click at [515, 262] on div "Facebook" at bounding box center [502, 266] width 33 height 12
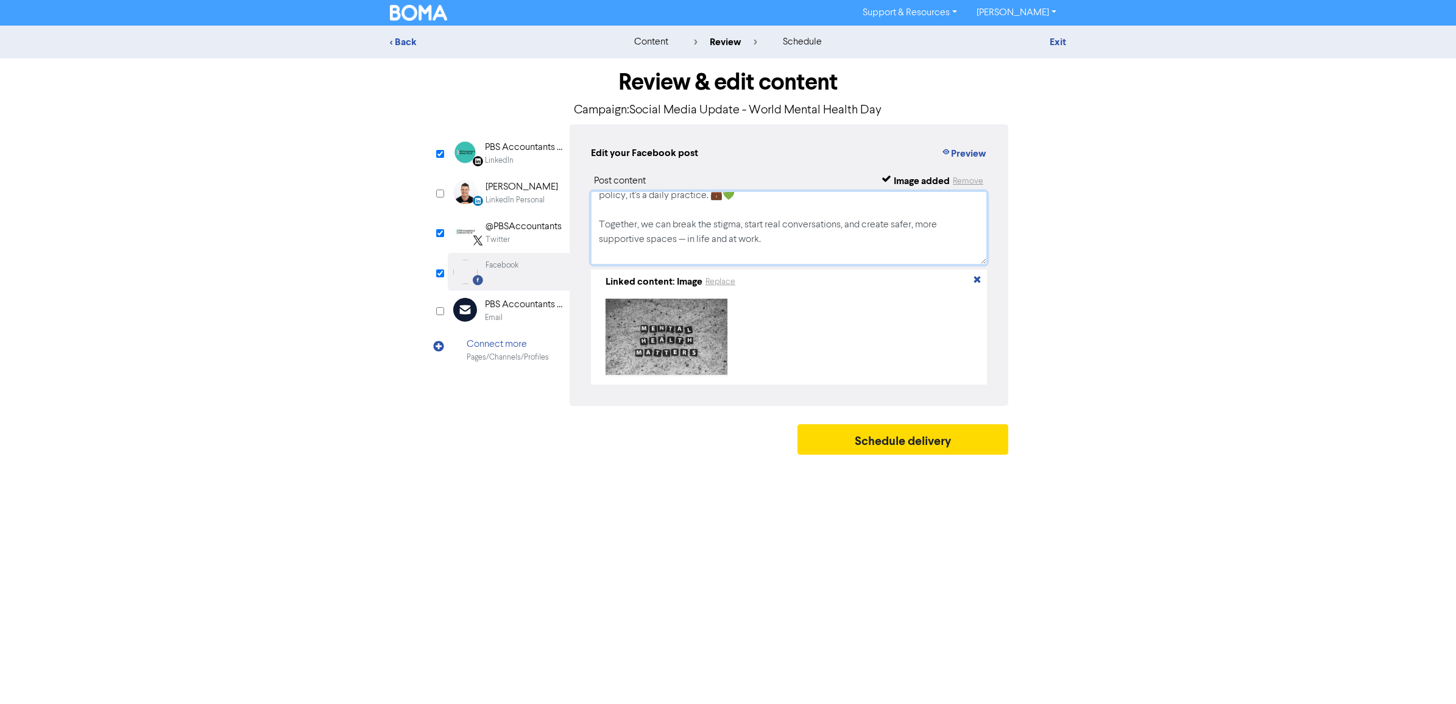
scroll to position [138, 0]
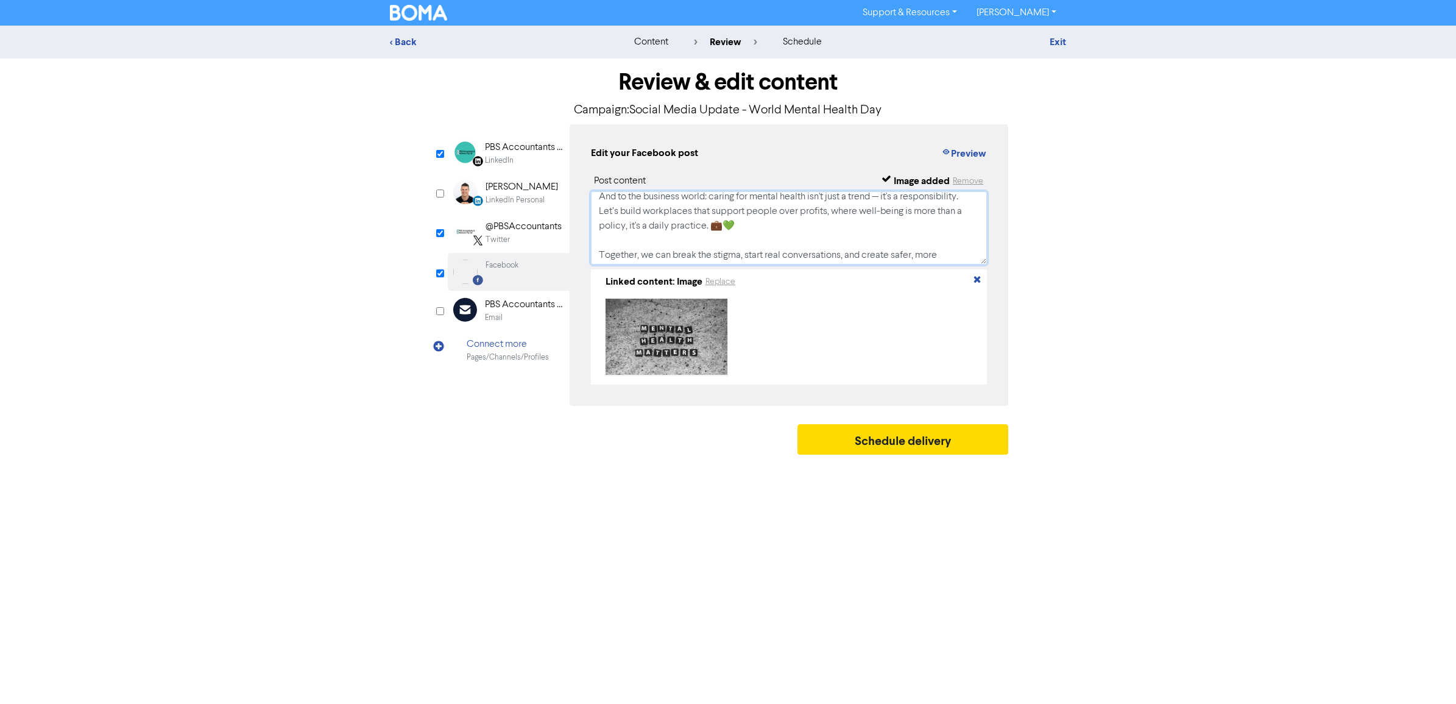
click at [729, 229] on textarea "🧠💚 World Mental Health Day | [DATE] 💚🧠 Mental health is just as important as ph…" at bounding box center [789, 227] width 396 height 73
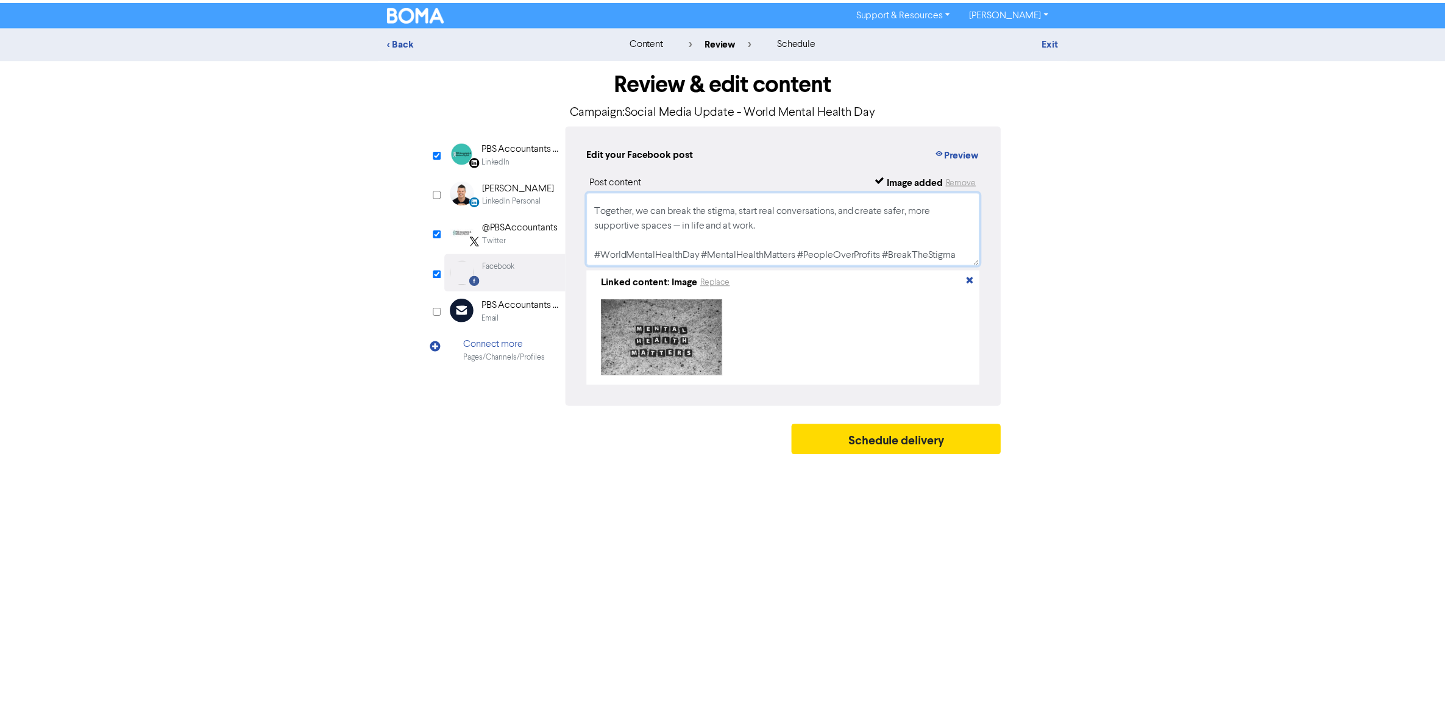
scroll to position [199, 0]
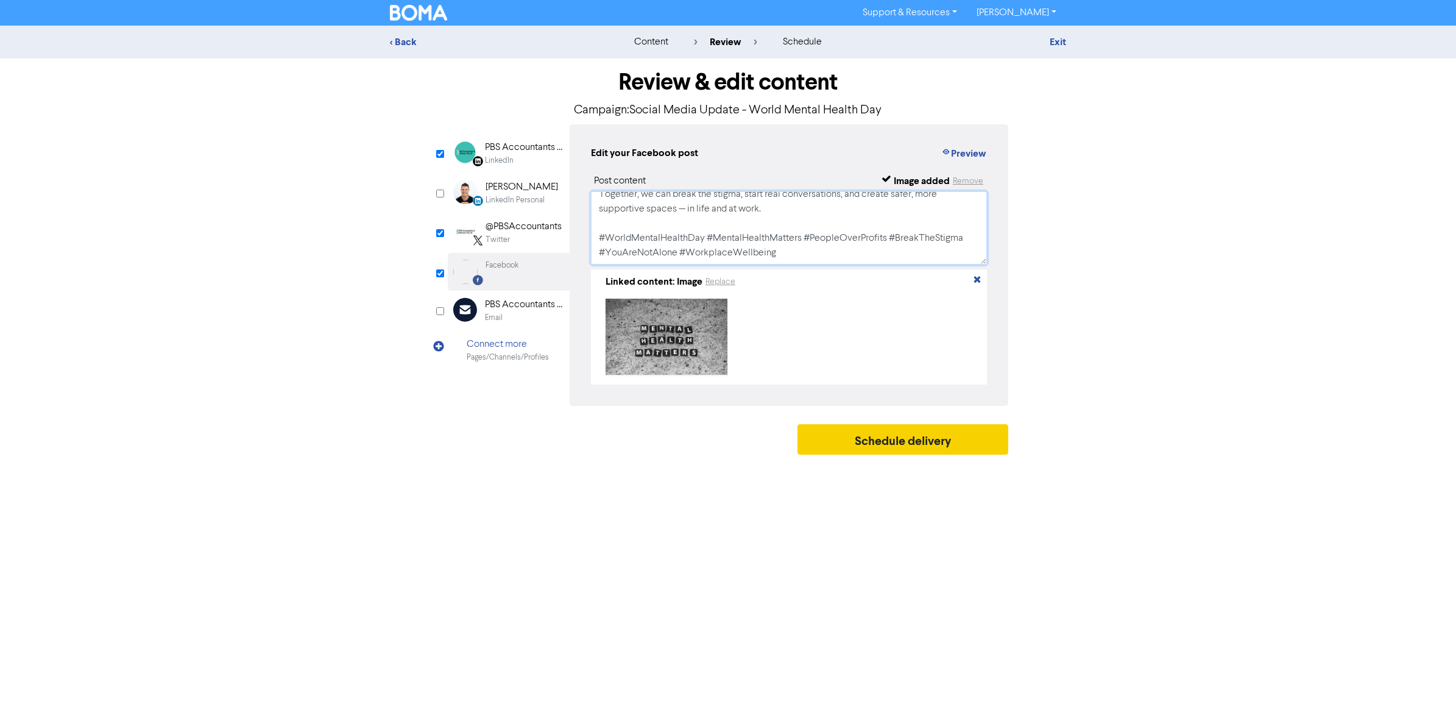
type textarea "🧠💚 World Mental Health Day | [DATE] 💚🧠 Mental health is just as important as ph…"
click at [913, 445] on button "Schedule delivery" at bounding box center [903, 439] width 211 height 30
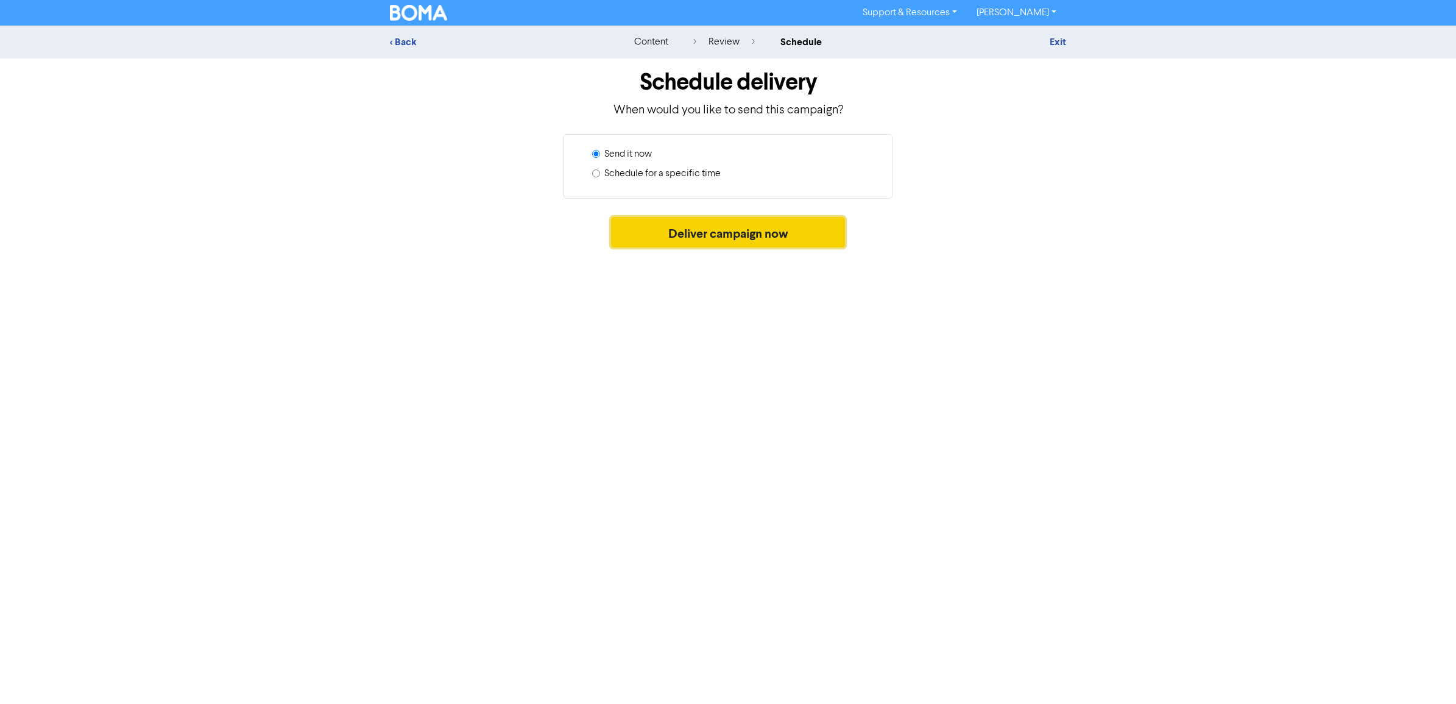
click at [698, 223] on button "Deliver campaign now" at bounding box center [728, 232] width 235 height 30
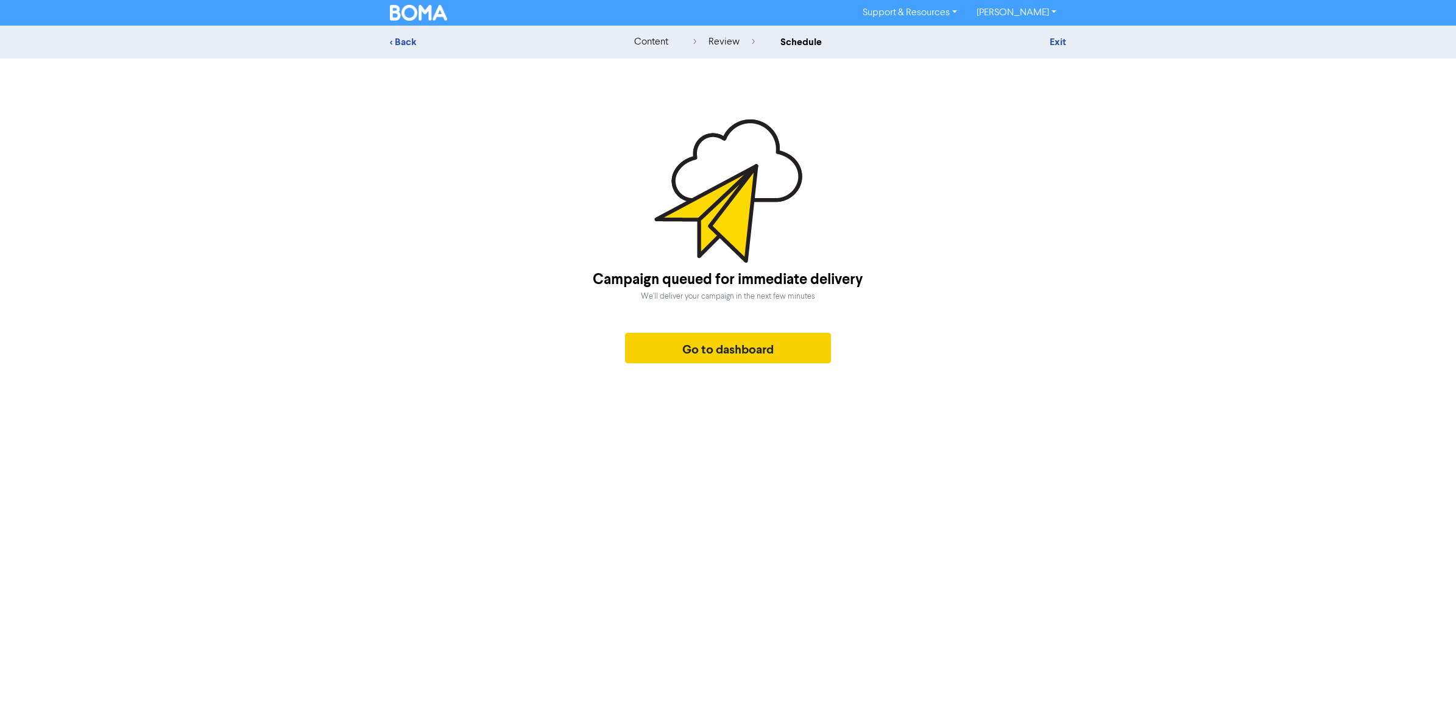
click at [751, 360] on div "Campaign queued for immediate delivery We'll deliver your campaign in the next …" at bounding box center [728, 316] width 271 height 107
click at [751, 358] on button "Go to dashboard" at bounding box center [728, 348] width 206 height 30
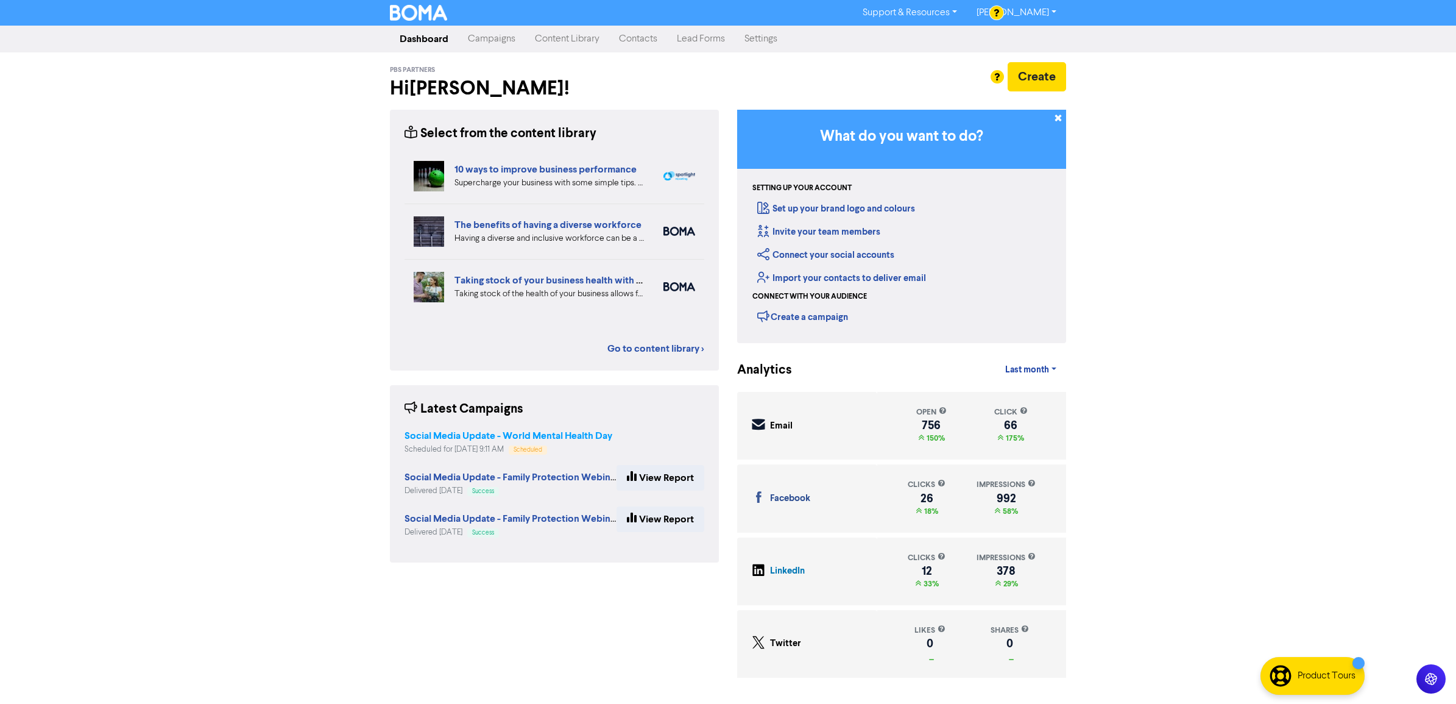
click at [486, 434] on strong "Social Media Update - World Mental Health Day" at bounding box center [509, 436] width 208 height 12
